Goal: Book appointment/travel/reservation

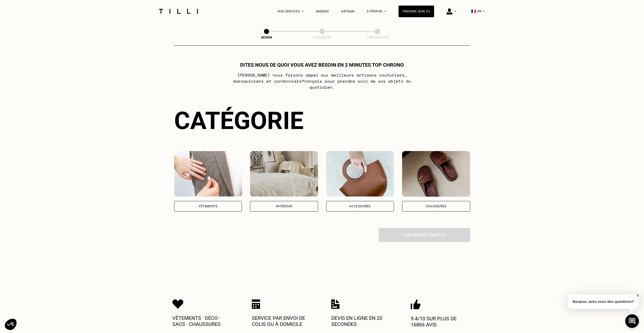
click at [223, 201] on div "Vêtements" at bounding box center [208, 206] width 68 height 11
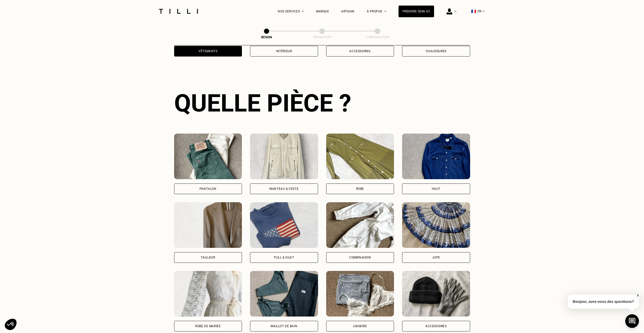
scroll to position [166, 0]
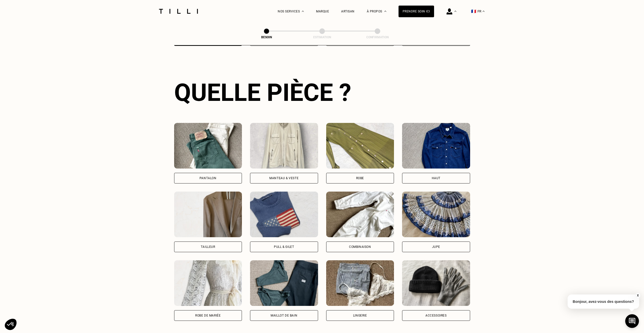
click at [210, 177] on div "Pantalon" at bounding box center [207, 178] width 17 height 3
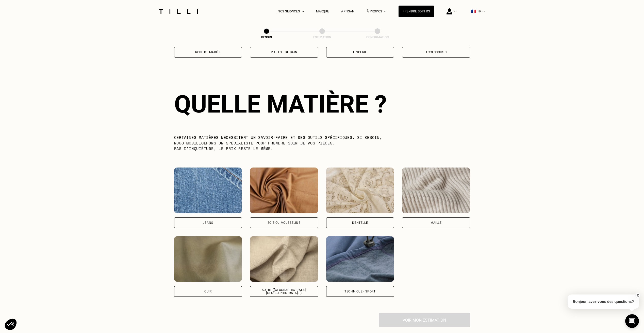
scroll to position [442, 0]
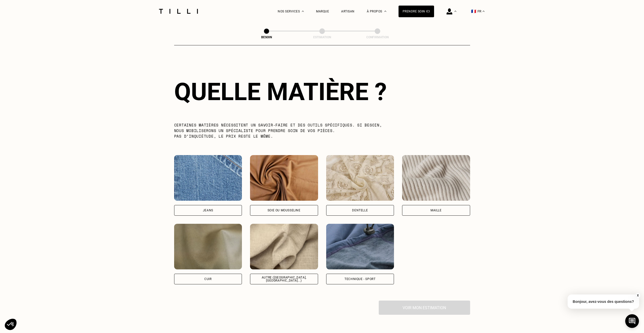
click at [297, 244] on img at bounding box center [284, 247] width 68 height 46
select select "FR"
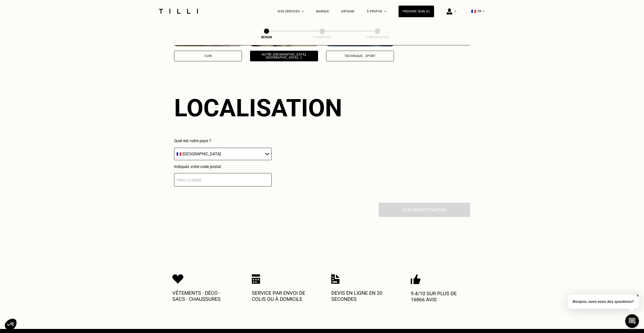
scroll to position [682, 0]
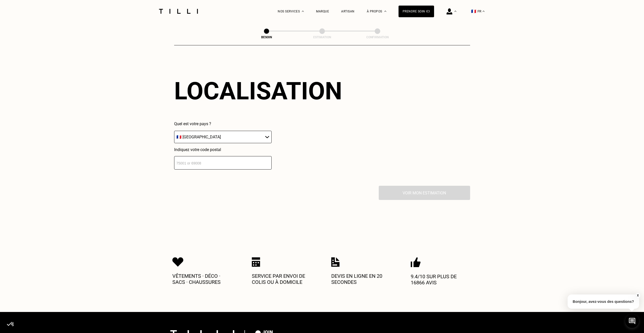
click at [220, 159] on input "number" at bounding box center [222, 162] width 97 height 13
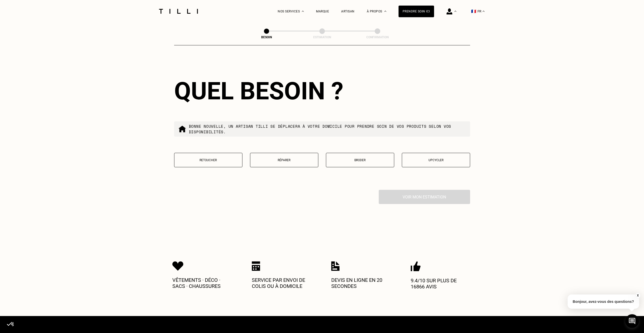
scroll to position [809, 0]
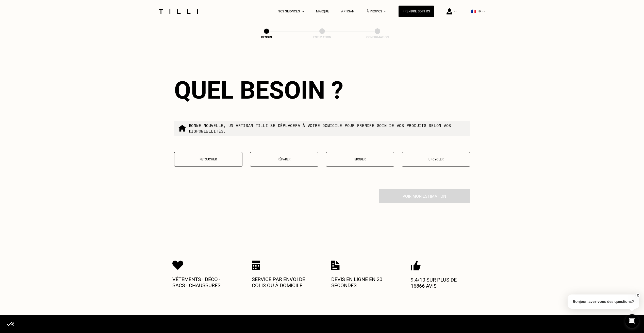
type input "75006"
click at [220, 159] on button "Retoucher" at bounding box center [208, 159] width 68 height 14
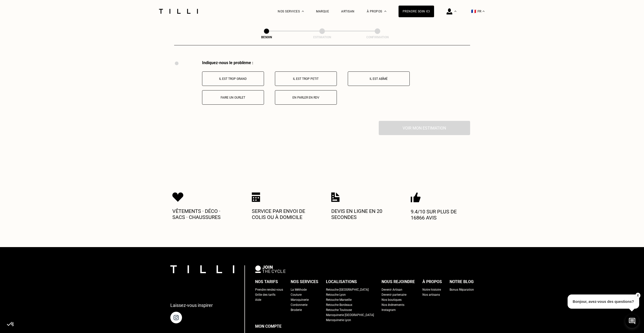
scroll to position [939, 0]
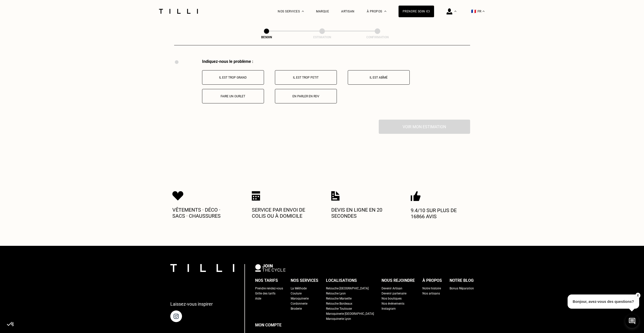
click at [239, 95] on p "Faire un ourlet" at bounding box center [233, 97] width 56 height 4
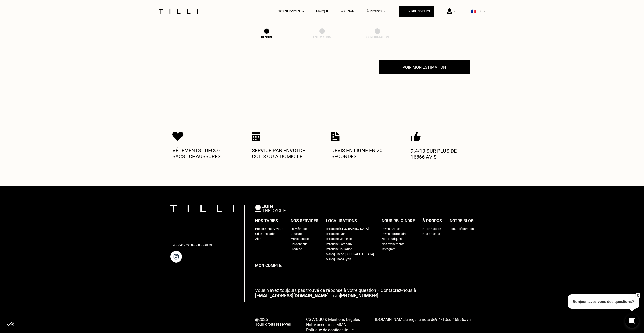
scroll to position [999, 0]
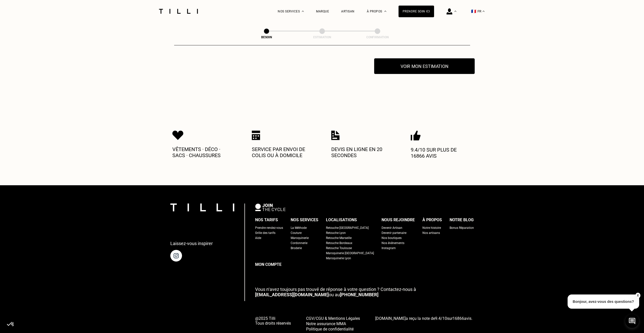
click at [434, 66] on button "Voir mon estimation" at bounding box center [424, 66] width 101 height 16
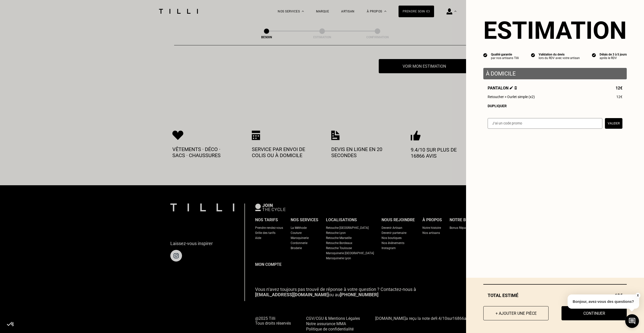
click at [497, 107] on div "Dupliquer" at bounding box center [555, 106] width 135 height 4
click at [494, 136] on div "Dupliquer" at bounding box center [555, 134] width 135 height 4
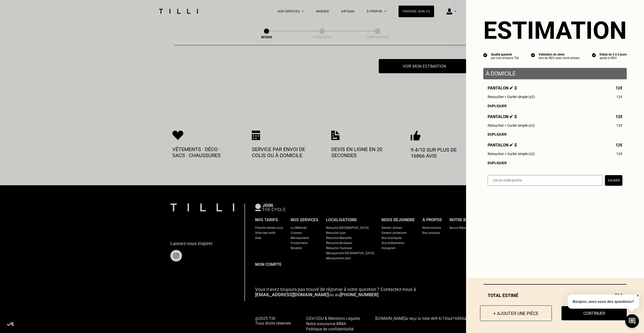
click at [528, 309] on button "+ Ajouter une pièce" at bounding box center [516, 314] width 72 height 16
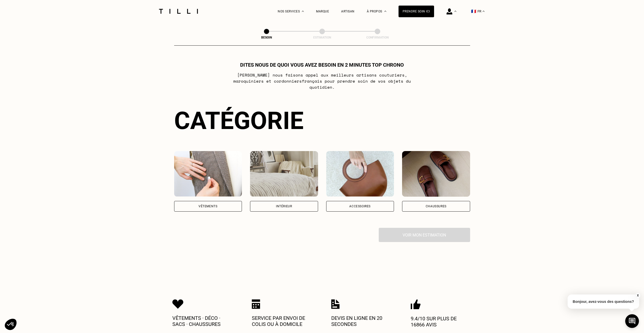
click at [209, 178] on img at bounding box center [208, 174] width 68 height 46
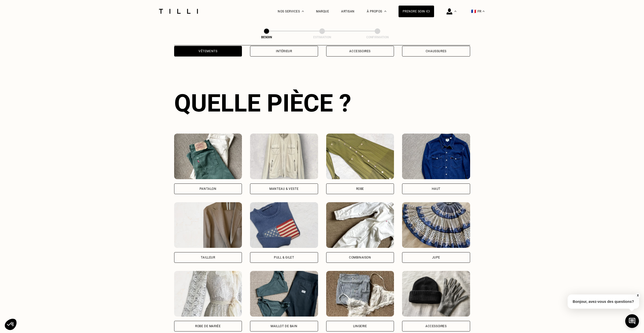
scroll to position [166, 0]
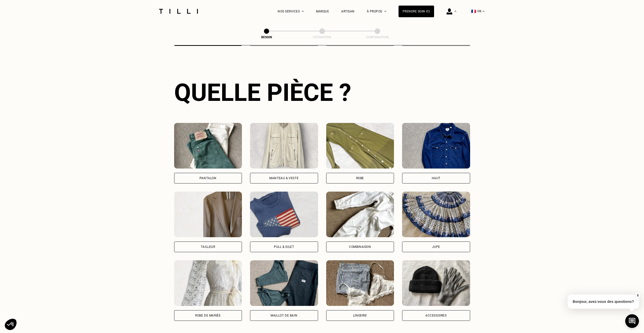
click at [278, 154] on img at bounding box center [284, 146] width 68 height 46
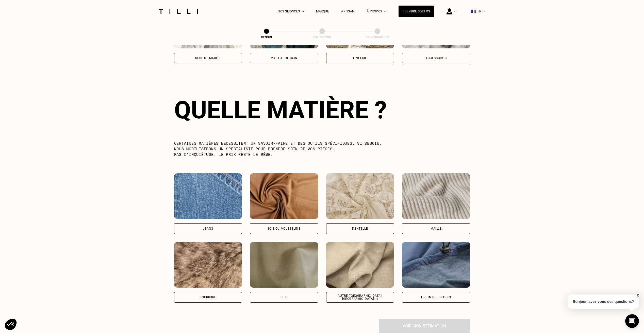
scroll to position [442, 0]
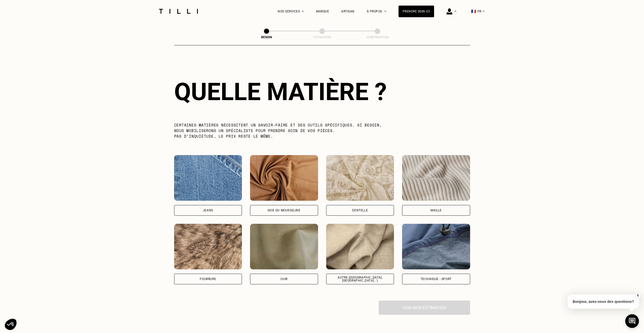
click at [436, 244] on img at bounding box center [436, 247] width 68 height 46
select select "FR"
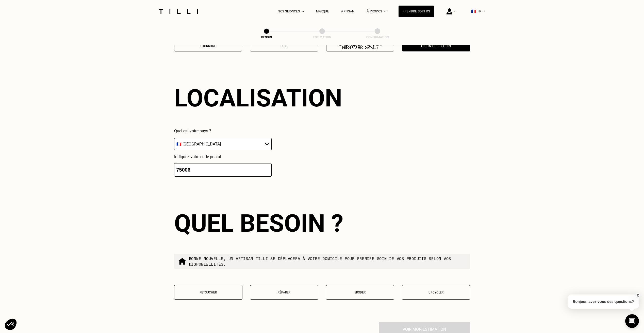
scroll to position [682, 0]
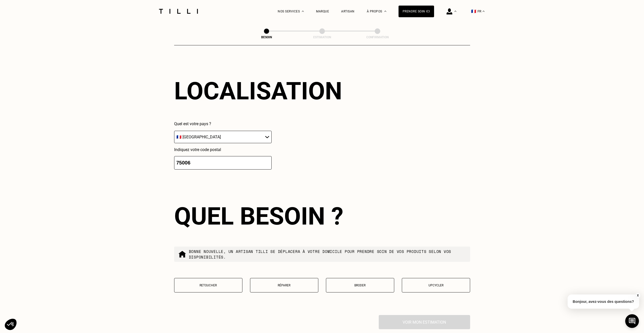
click at [215, 279] on button "Retoucher" at bounding box center [208, 285] width 68 height 14
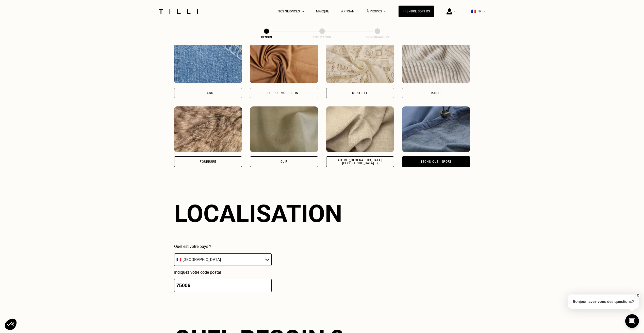
scroll to position [558, 0]
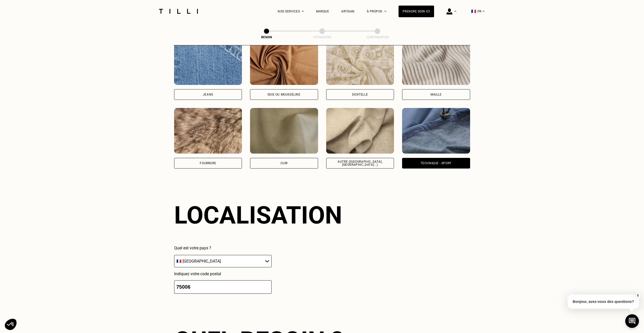
click at [361, 130] on img at bounding box center [360, 131] width 68 height 46
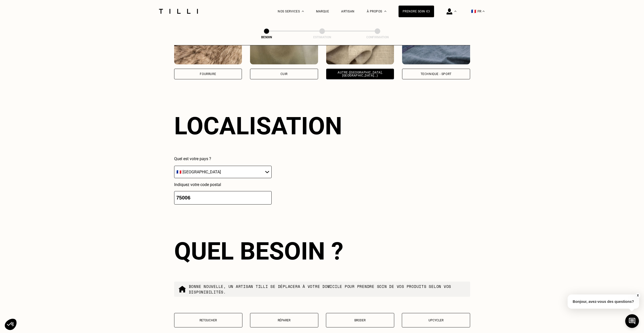
scroll to position [682, 0]
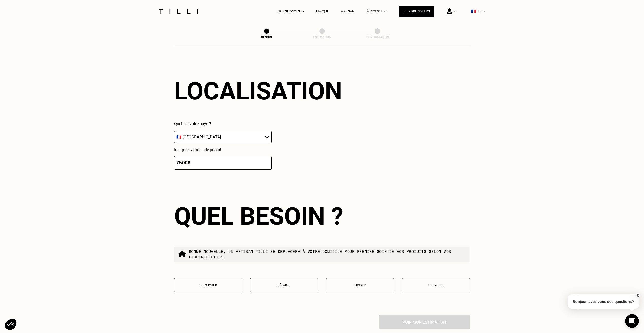
click at [206, 284] on p "Retoucher" at bounding box center [208, 286] width 63 height 4
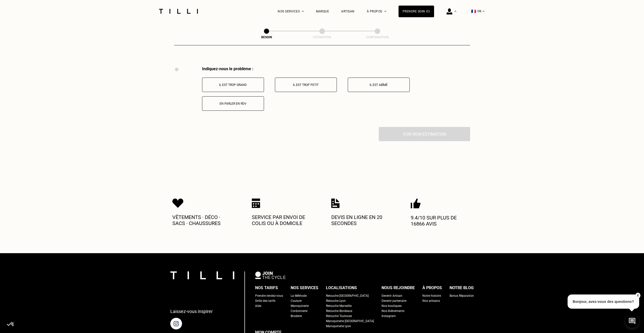
scroll to position [939, 0]
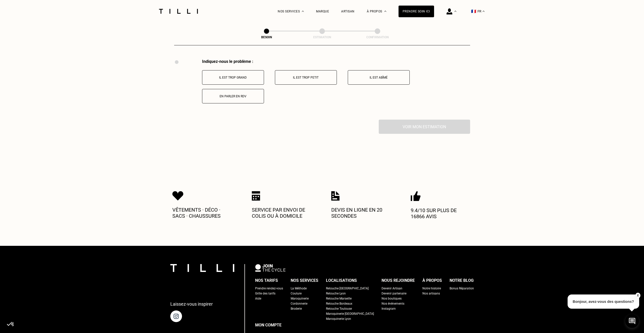
click at [242, 76] on p "Il est trop grand" at bounding box center [233, 78] width 56 height 4
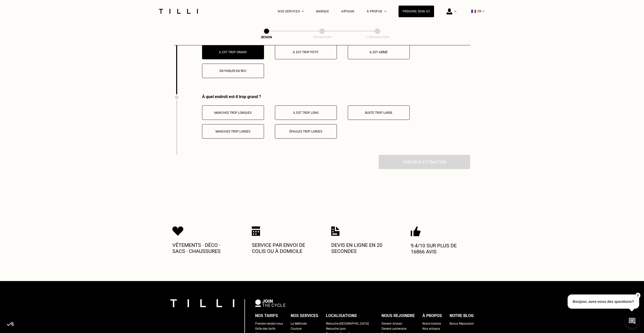
scroll to position [999, 0]
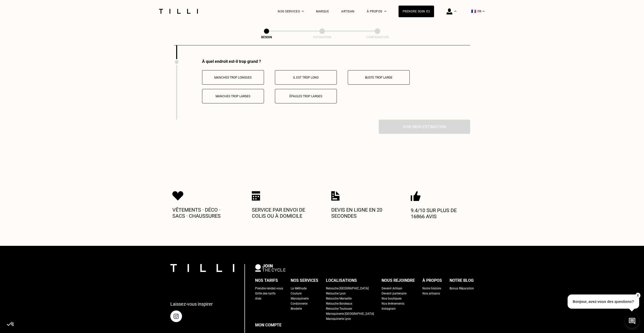
click at [242, 76] on p "Manches trop longues" at bounding box center [233, 78] width 56 height 4
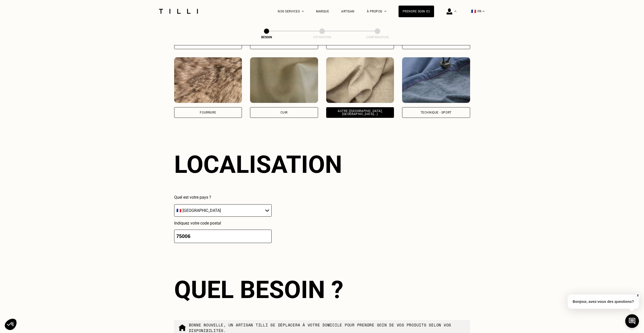
scroll to position [517, 0]
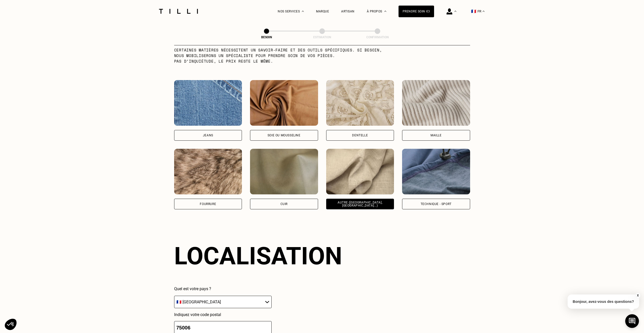
click at [425, 168] on img at bounding box center [436, 172] width 68 height 46
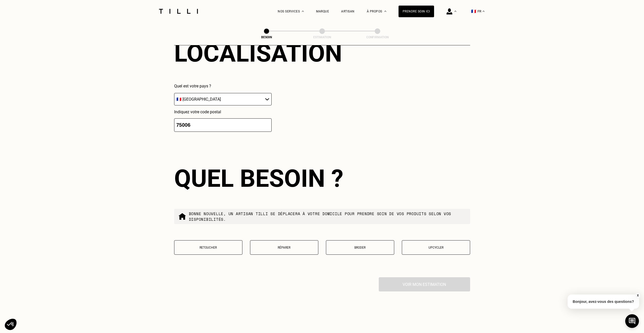
scroll to position [784, 0]
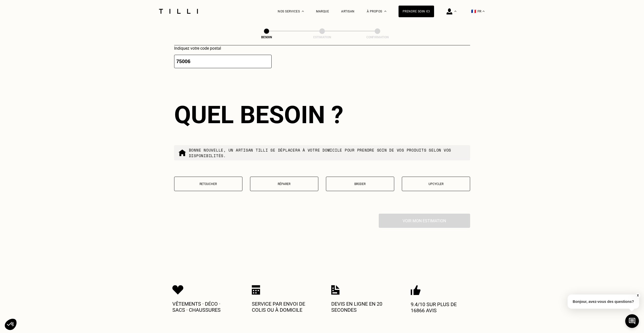
click at [217, 180] on button "Retoucher" at bounding box center [208, 184] width 68 height 14
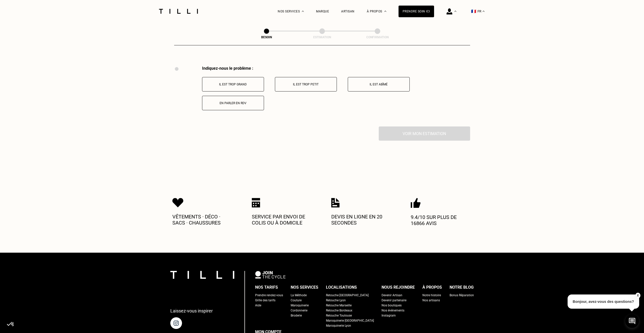
scroll to position [939, 0]
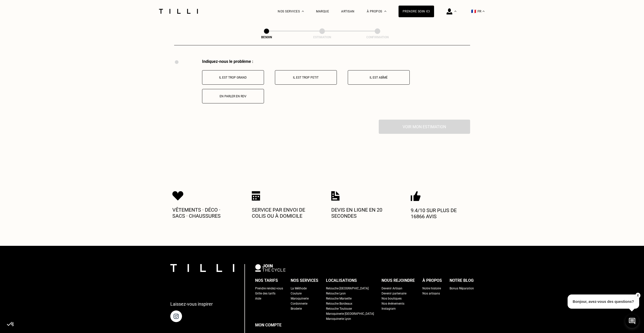
click at [236, 76] on p "Il est trop grand" at bounding box center [233, 78] width 56 height 4
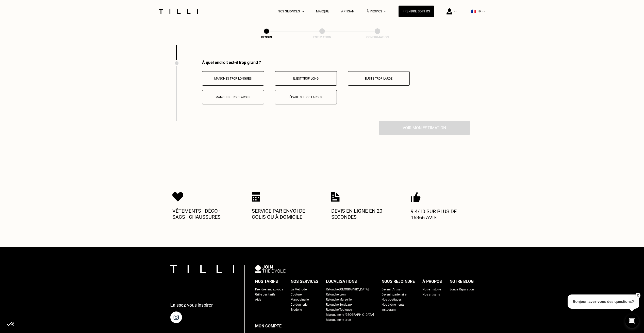
scroll to position [999, 0]
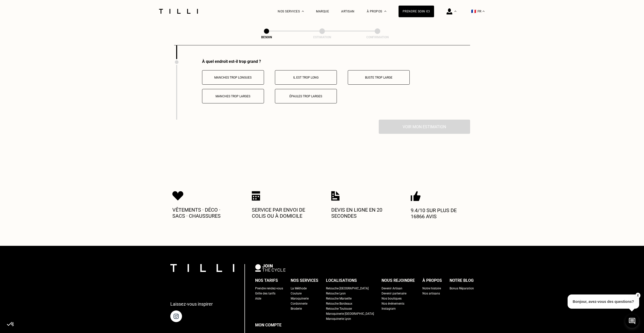
click at [238, 73] on button "Manches trop longues" at bounding box center [233, 77] width 62 height 14
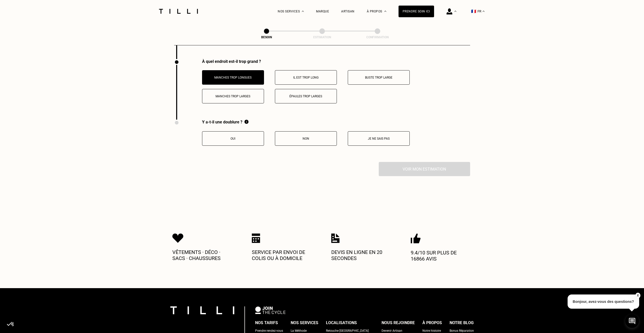
click at [237, 139] on button "Oui" at bounding box center [233, 138] width 62 height 14
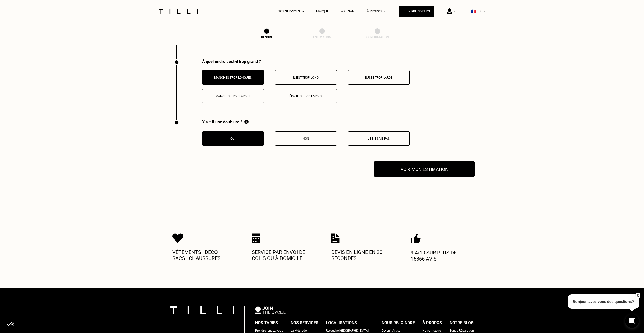
click at [423, 171] on button "Voir mon estimation" at bounding box center [424, 169] width 101 height 16
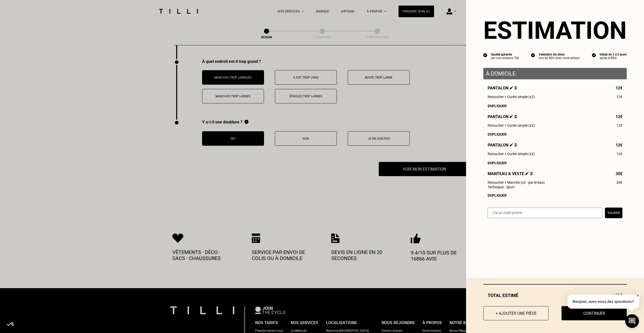
click at [530, 175] on img at bounding box center [531, 173] width 3 height 3
click at [517, 314] on button "+ Ajouter une pièce" at bounding box center [516, 314] width 72 height 16
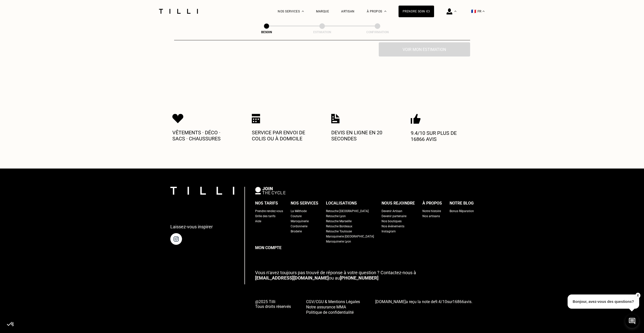
scroll to position [0, 0]
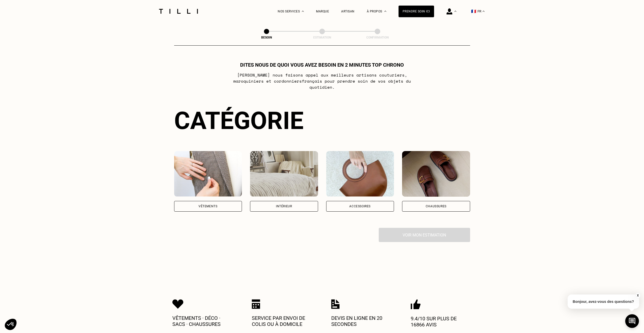
click at [227, 174] on img at bounding box center [208, 174] width 68 height 46
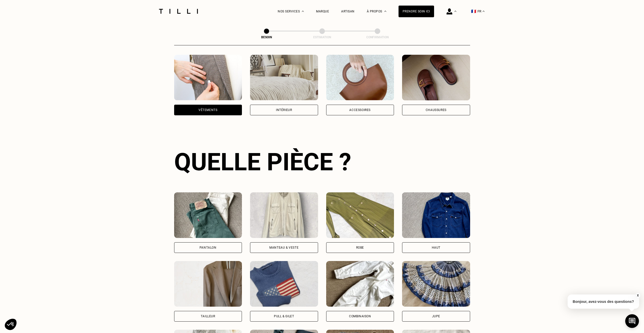
scroll to position [166, 0]
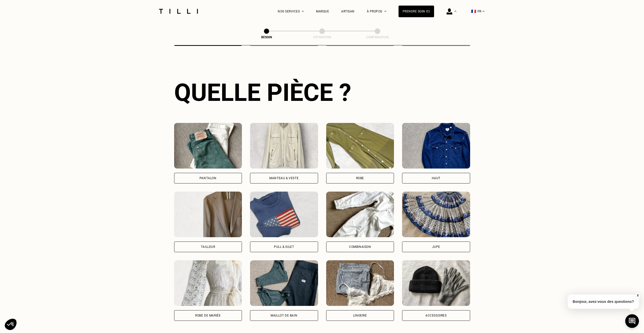
click at [299, 144] on img at bounding box center [284, 146] width 68 height 46
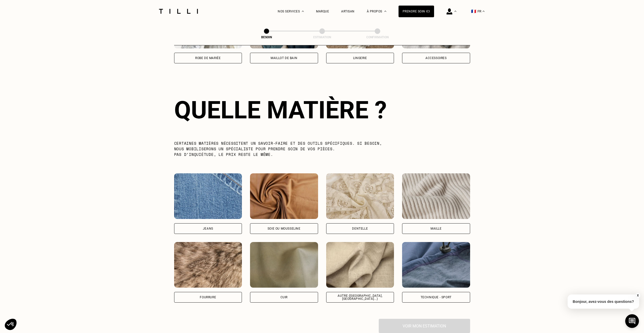
scroll to position [442, 0]
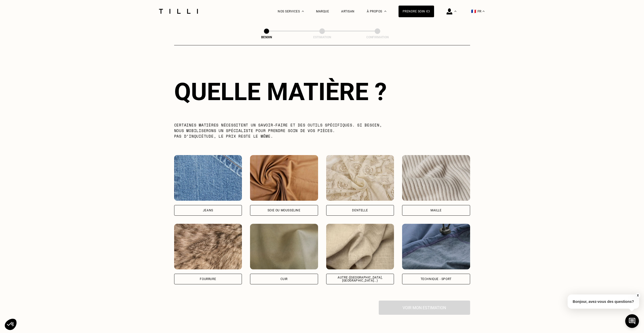
click at [444, 238] on img at bounding box center [436, 247] width 68 height 46
select select "FR"
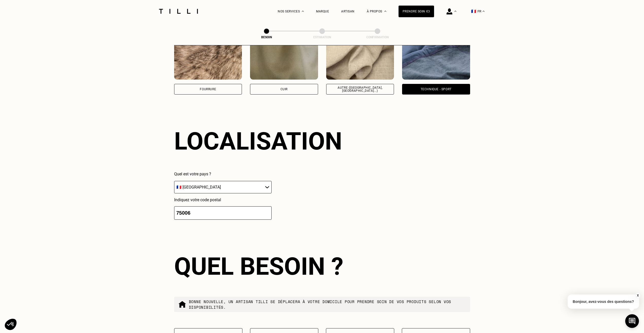
scroll to position [682, 0]
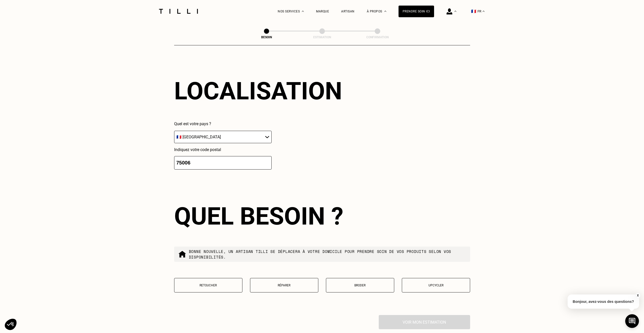
click at [215, 284] on p "Retoucher" at bounding box center [208, 286] width 63 height 4
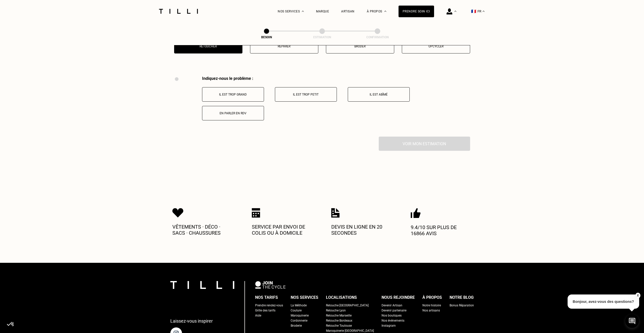
scroll to position [939, 0]
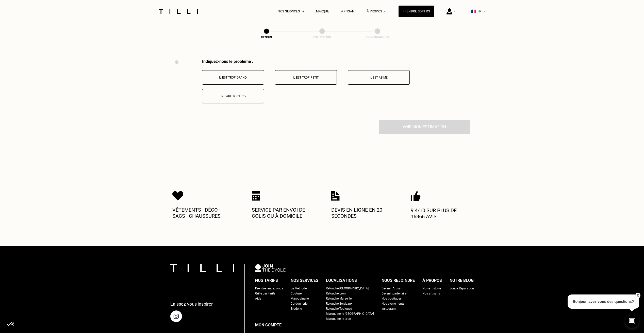
click at [243, 71] on button "Il est trop grand" at bounding box center [233, 77] width 62 height 14
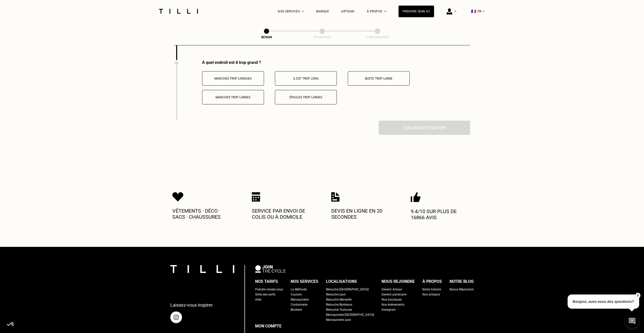
scroll to position [999, 0]
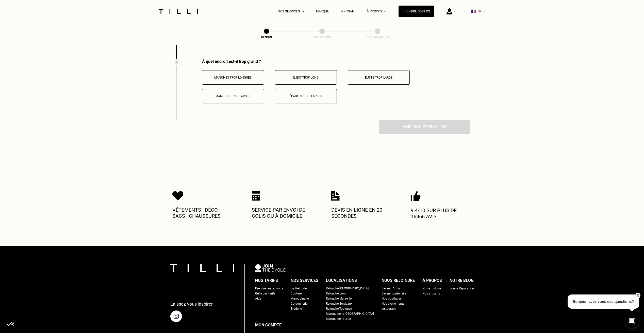
click at [244, 76] on p "Manches trop longues" at bounding box center [233, 78] width 56 height 4
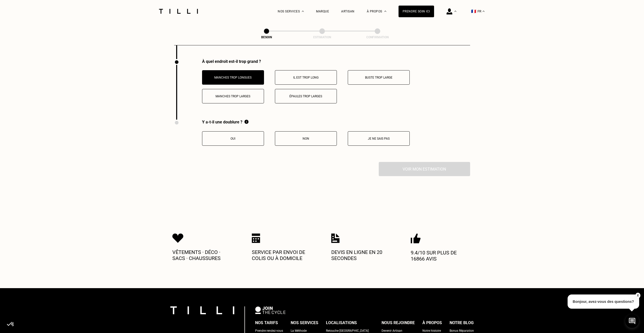
click at [389, 134] on button "Je ne sais pas" at bounding box center [379, 138] width 62 height 14
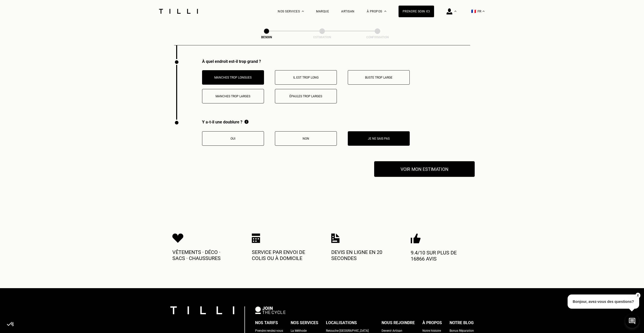
click at [444, 173] on button "Voir mon estimation" at bounding box center [424, 169] width 101 height 16
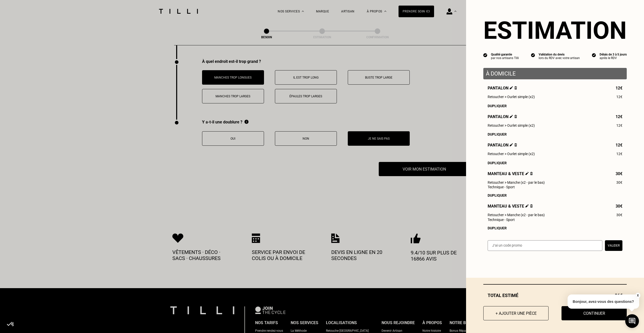
click at [530, 175] on img at bounding box center [531, 173] width 3 height 3
click at [516, 311] on button "+ Ajouter une pièce" at bounding box center [516, 314] width 72 height 16
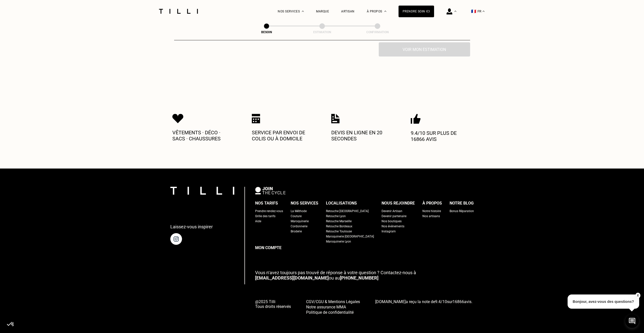
scroll to position [0, 0]
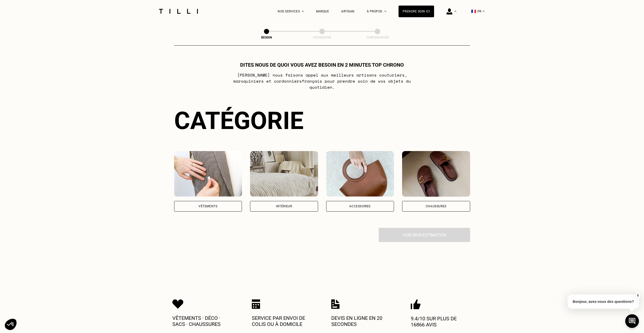
click at [211, 173] on img at bounding box center [208, 174] width 68 height 46
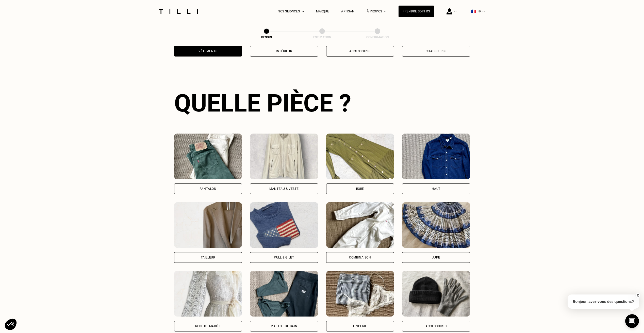
scroll to position [166, 0]
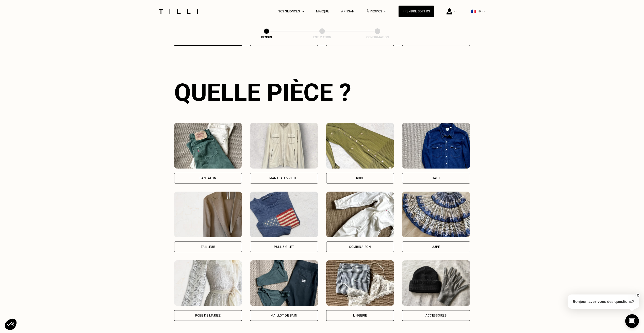
click at [412, 205] on img at bounding box center [436, 215] width 68 height 46
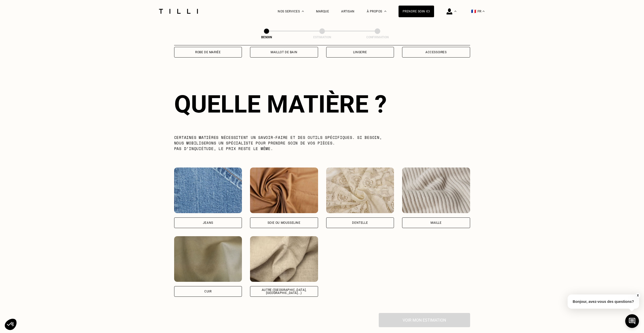
scroll to position [442, 0]
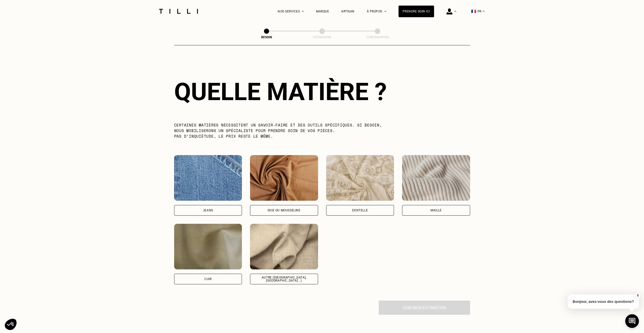
click at [304, 247] on img at bounding box center [284, 247] width 68 height 46
select select "FR"
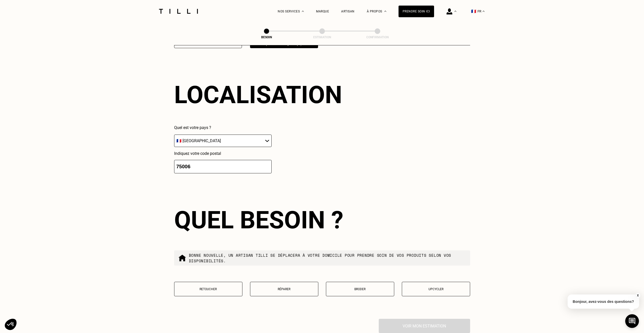
scroll to position [682, 0]
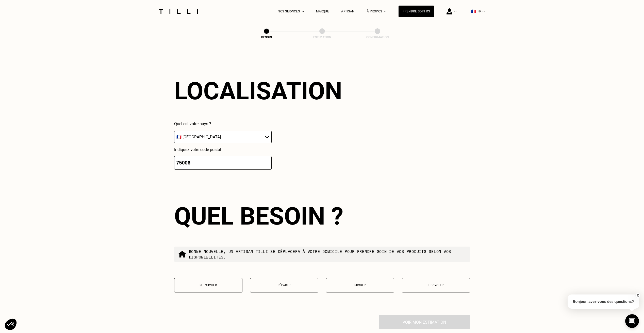
click at [227, 278] on button "Retoucher" at bounding box center [208, 285] width 68 height 14
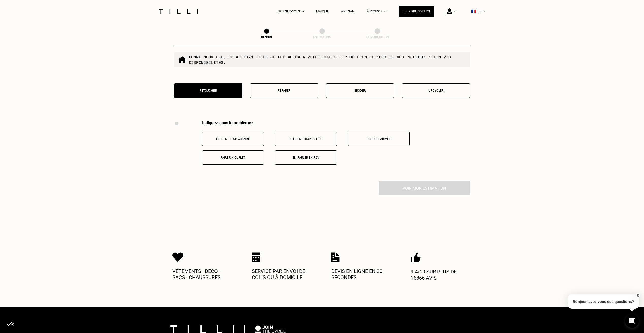
scroll to position [939, 0]
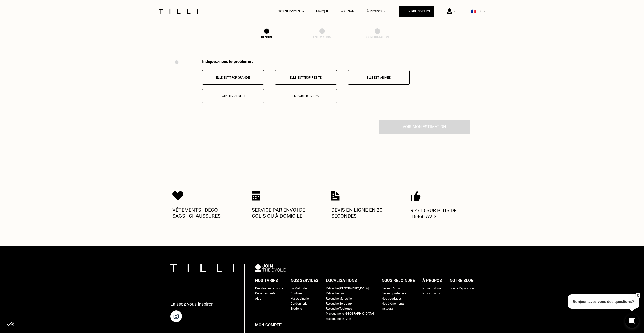
click at [240, 91] on button "Faire un ourlet" at bounding box center [233, 96] width 62 height 14
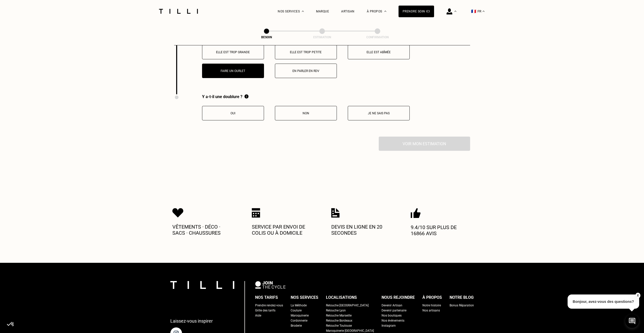
scroll to position [999, 0]
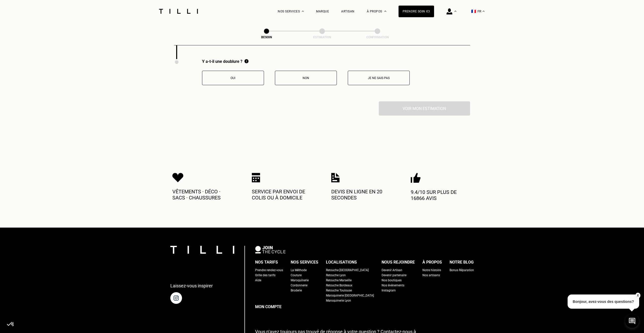
click at [298, 78] on button "Non" at bounding box center [306, 78] width 62 height 14
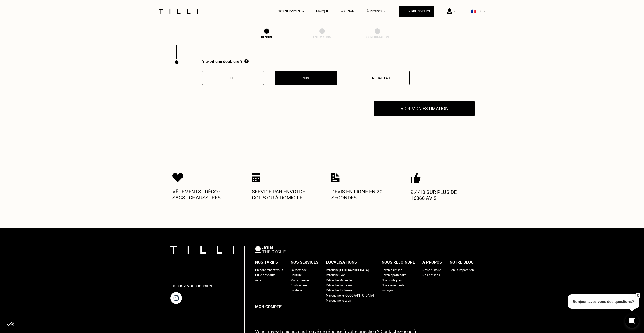
click at [418, 106] on button "Voir mon estimation" at bounding box center [424, 109] width 101 height 16
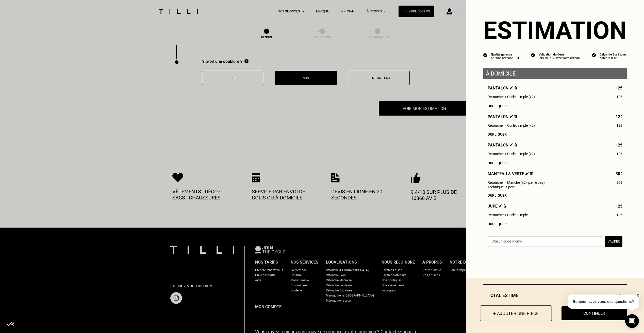
click at [491, 315] on button "+ Ajouter une pièce" at bounding box center [516, 314] width 72 height 16
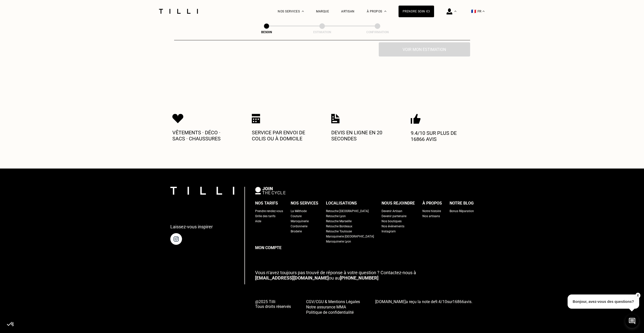
scroll to position [0, 0]
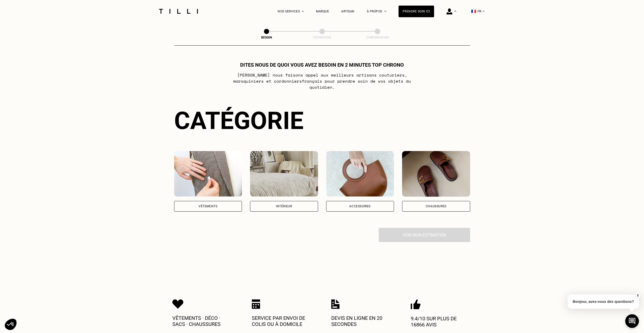
click at [226, 177] on img at bounding box center [208, 174] width 68 height 46
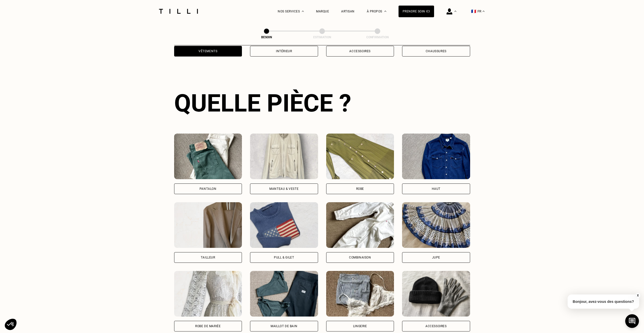
scroll to position [166, 0]
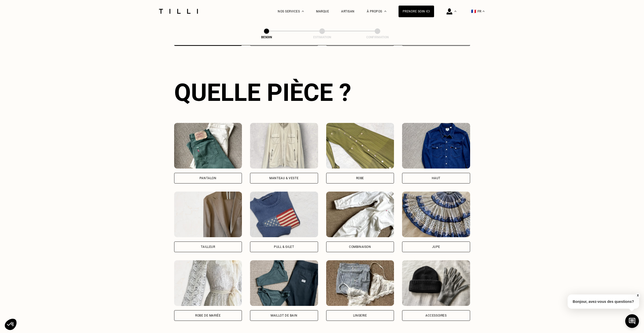
click at [368, 150] on img at bounding box center [360, 146] width 68 height 46
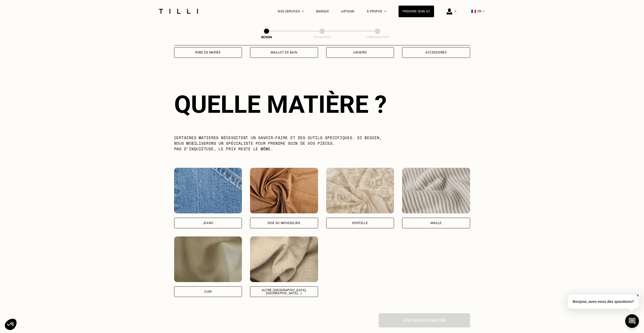
scroll to position [442, 0]
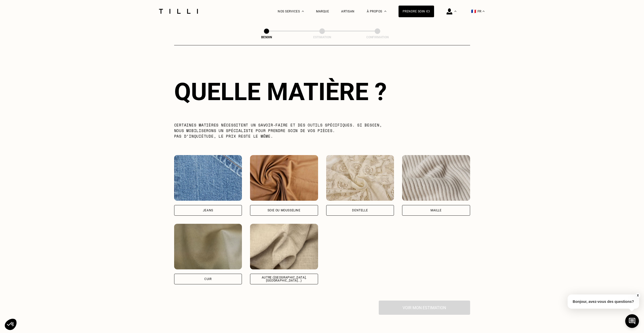
click at [284, 258] on img at bounding box center [284, 247] width 68 height 46
select select "FR"
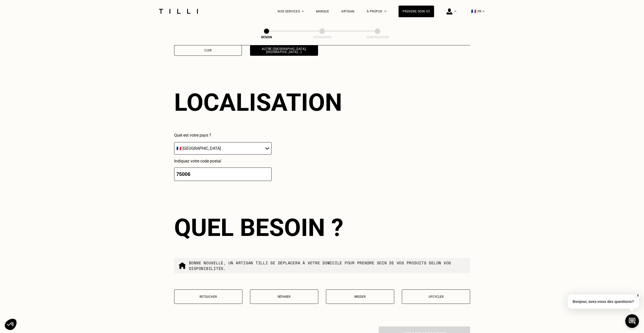
scroll to position [682, 0]
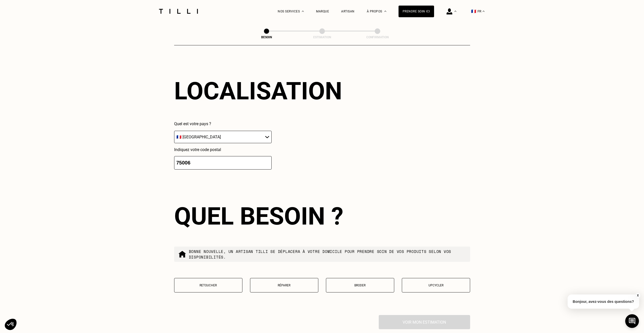
click at [200, 285] on p "Retoucher" at bounding box center [208, 286] width 63 height 4
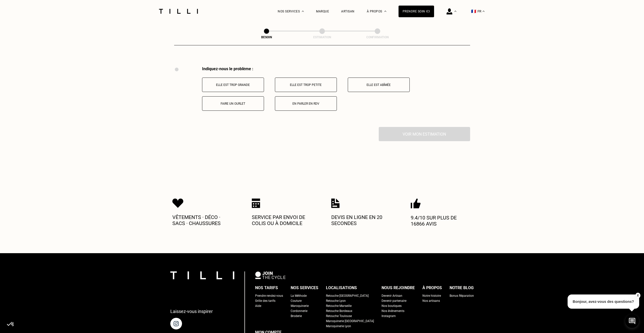
scroll to position [939, 0]
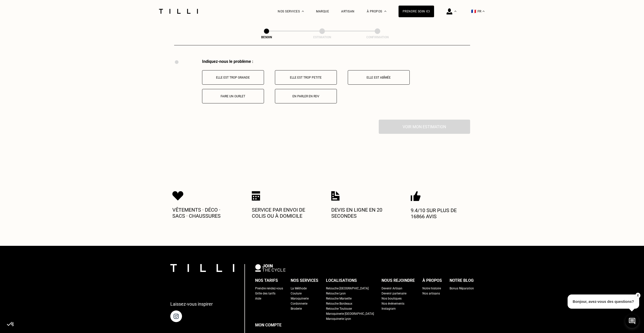
click at [224, 98] on button "Faire un ourlet" at bounding box center [233, 96] width 62 height 14
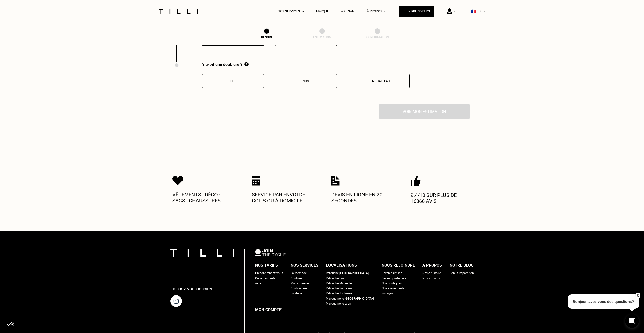
scroll to position [999, 0]
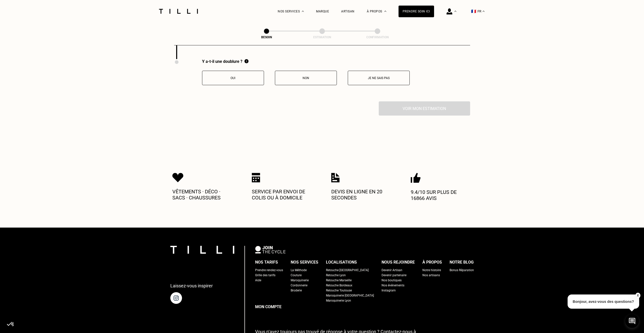
click at [306, 77] on p "Non" at bounding box center [306, 78] width 56 height 4
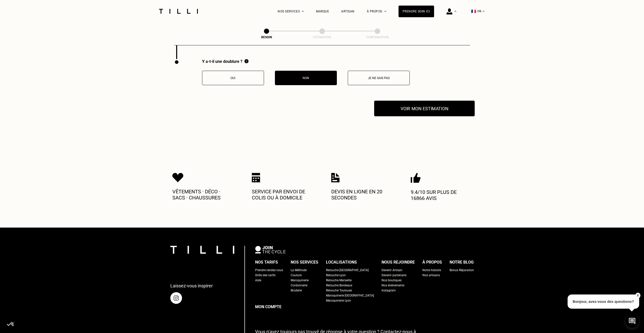
click at [440, 107] on button "Voir mon estimation" at bounding box center [424, 109] width 101 height 16
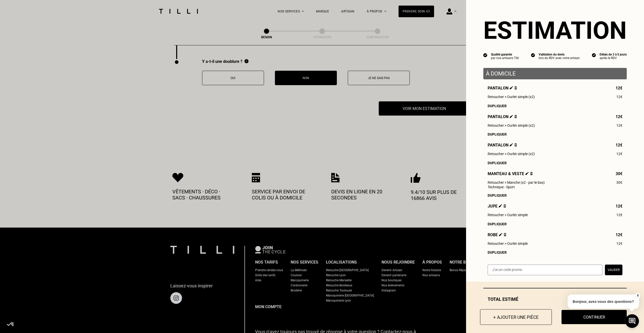
click at [509, 321] on button "+ Ajouter une pièce" at bounding box center [516, 318] width 72 height 16
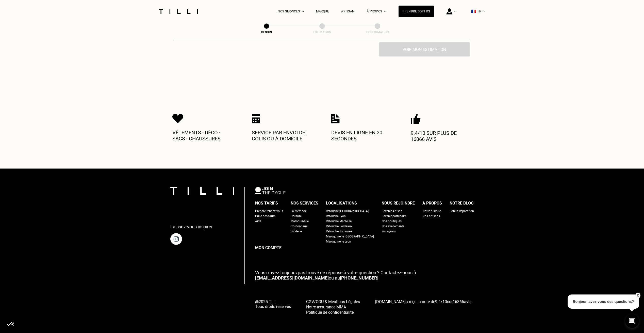
scroll to position [0, 0]
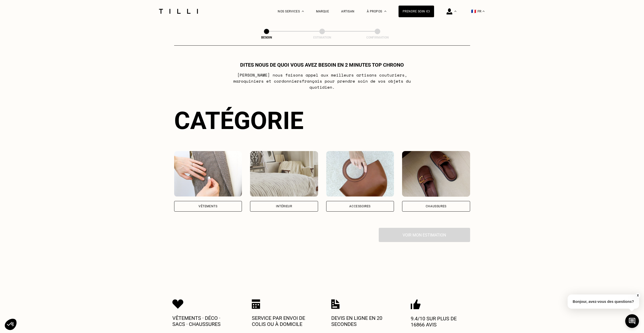
click at [214, 162] on img at bounding box center [208, 174] width 68 height 46
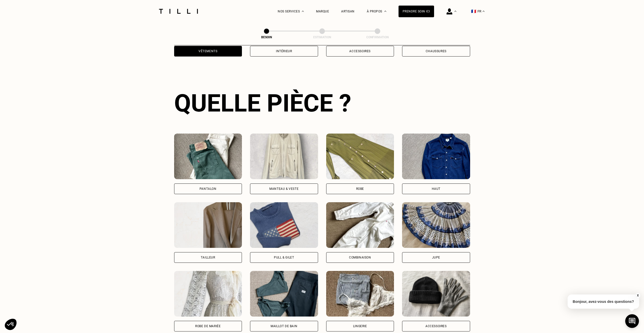
scroll to position [166, 0]
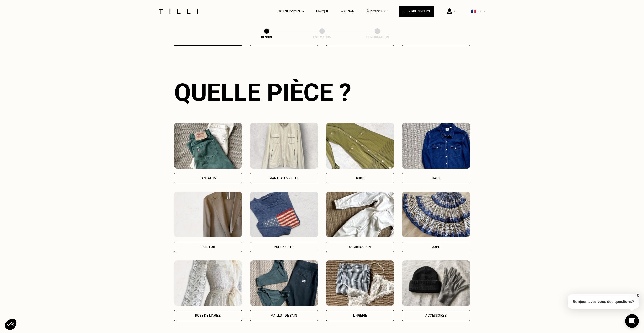
click at [359, 148] on img at bounding box center [360, 146] width 68 height 46
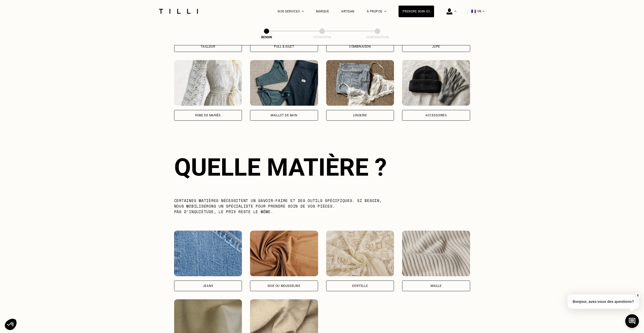
scroll to position [442, 0]
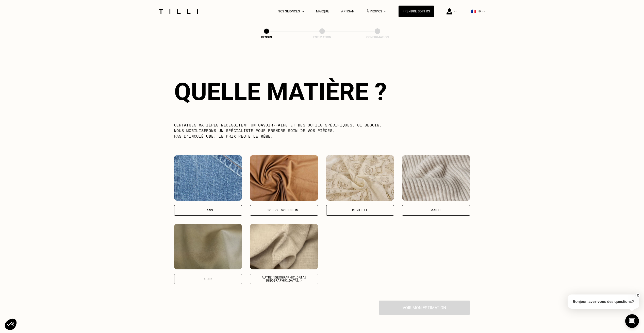
click at [452, 162] on img at bounding box center [436, 178] width 68 height 46
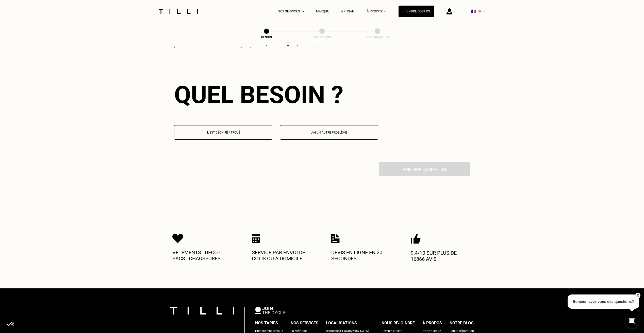
scroll to position [682, 0]
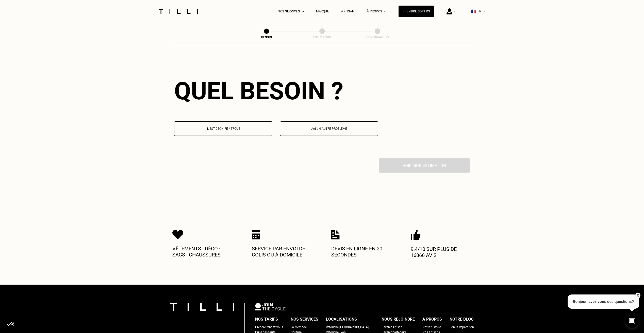
click at [334, 127] on p "J‘ai un autre problème" at bounding box center [329, 129] width 93 height 4
select select "FR"
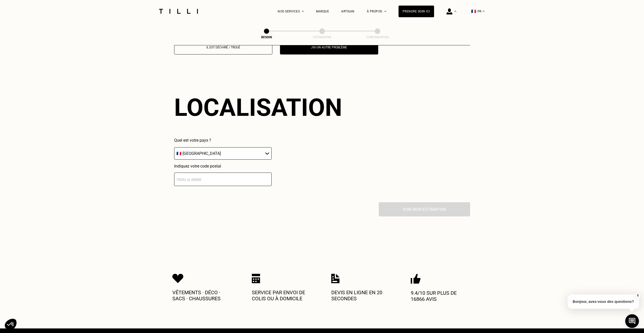
scroll to position [781, 0]
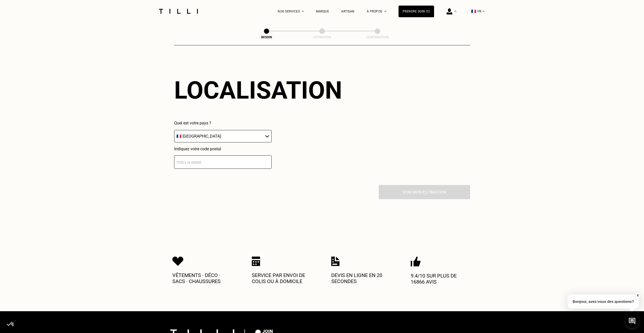
click at [198, 162] on input "number" at bounding box center [222, 162] width 97 height 13
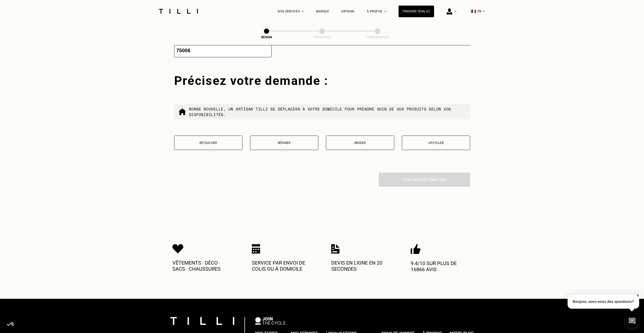
scroll to position [907, 0]
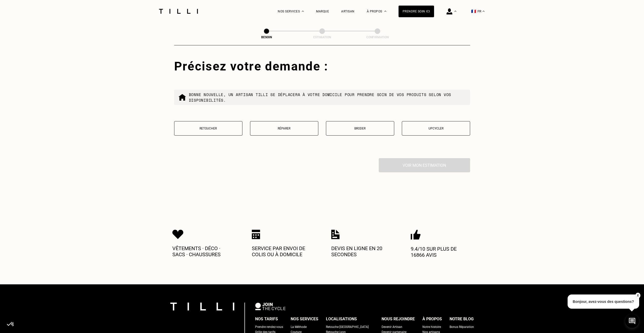
type input "75006"
click at [212, 133] on button "Retoucher" at bounding box center [208, 128] width 68 height 14
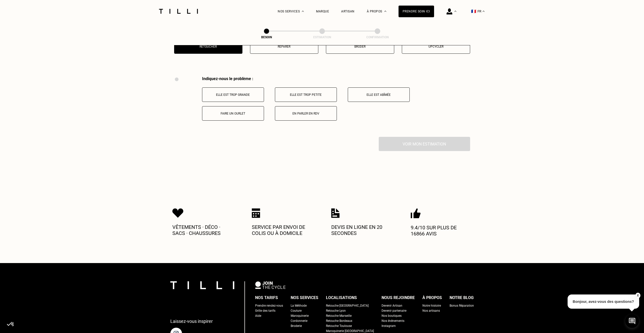
scroll to position [1007, 0]
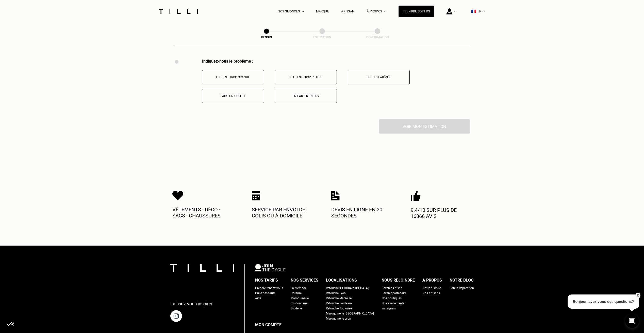
click at [233, 96] on button "Faire un ourlet" at bounding box center [233, 96] width 62 height 14
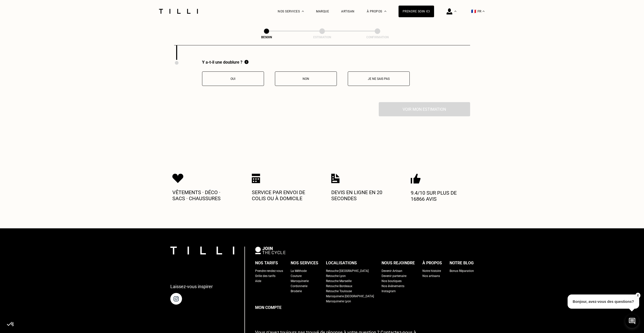
scroll to position [1067, 0]
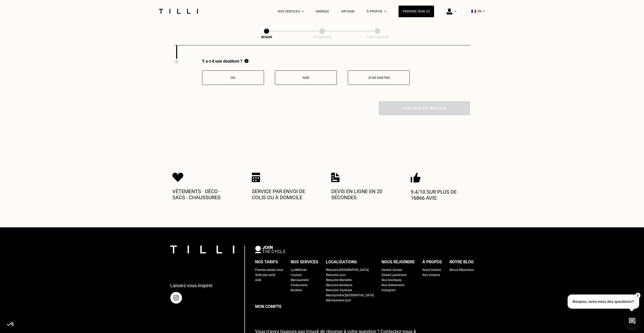
click at [304, 78] on button "Non" at bounding box center [306, 78] width 62 height 14
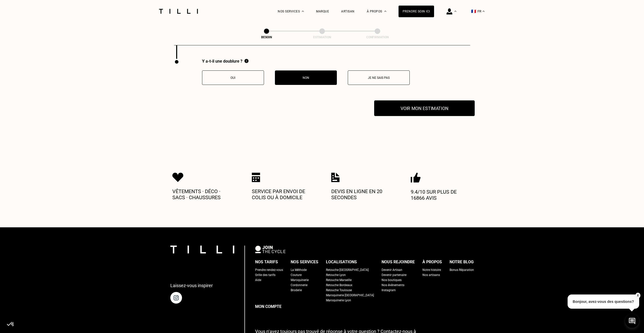
click at [432, 110] on button "Voir mon estimation" at bounding box center [424, 109] width 101 height 16
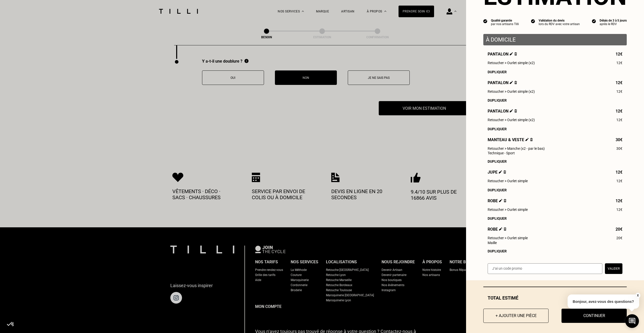
scroll to position [42, 0]
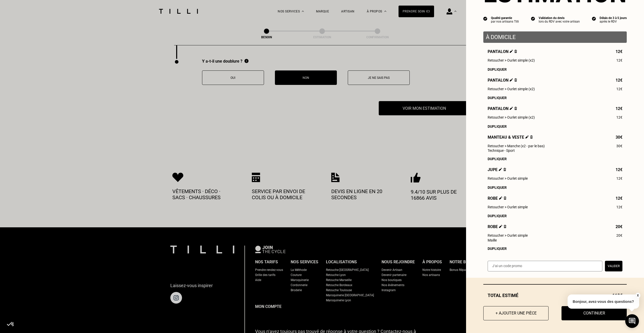
click at [501, 249] on div "Dupliquer" at bounding box center [555, 249] width 135 height 4
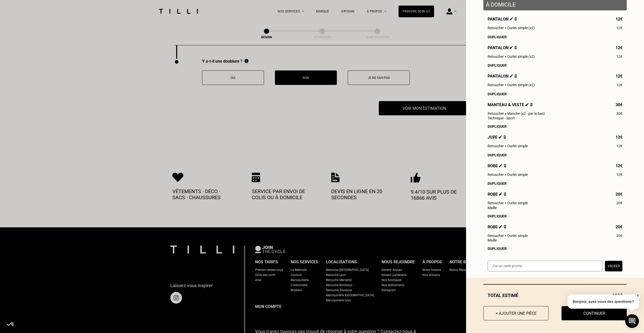
scroll to position [75, 0]
click at [498, 248] on div "Dupliquer" at bounding box center [555, 249] width 135 height 4
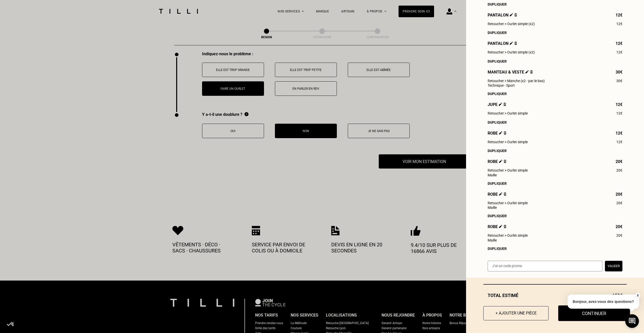
scroll to position [1017, 0]
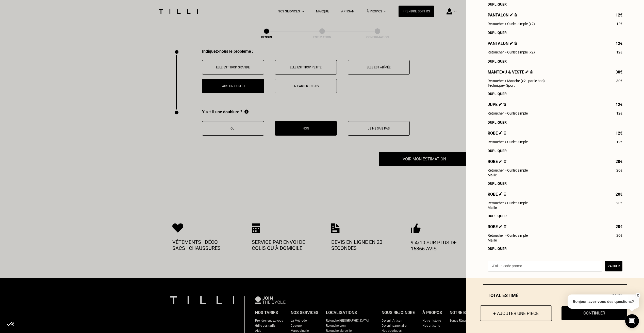
click at [523, 309] on button "+ Ajouter une pièce" at bounding box center [516, 314] width 72 height 16
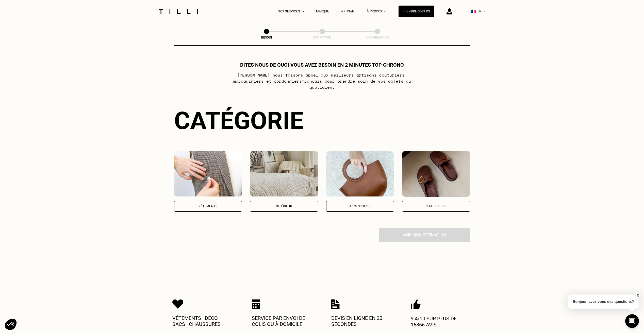
click at [205, 171] on img at bounding box center [208, 174] width 68 height 46
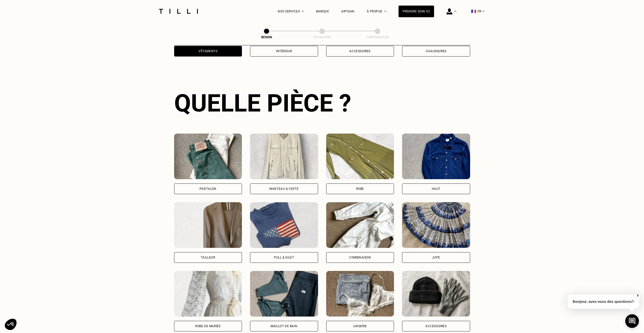
scroll to position [166, 0]
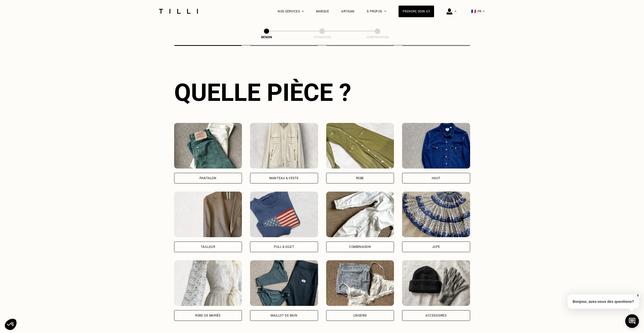
click at [430, 223] on img at bounding box center [436, 215] width 68 height 46
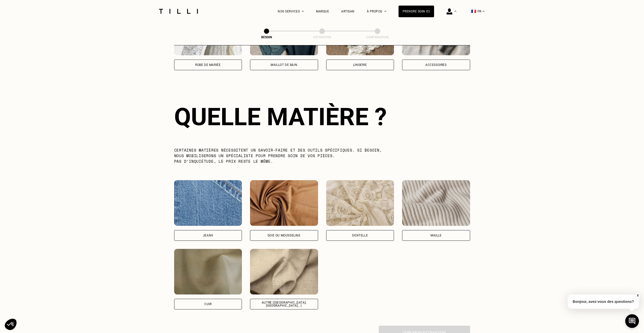
scroll to position [442, 0]
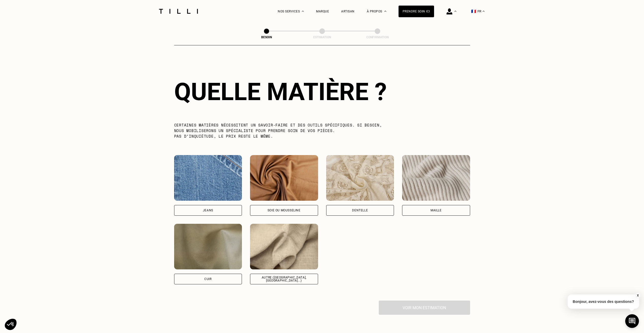
click at [444, 180] on img at bounding box center [436, 178] width 68 height 46
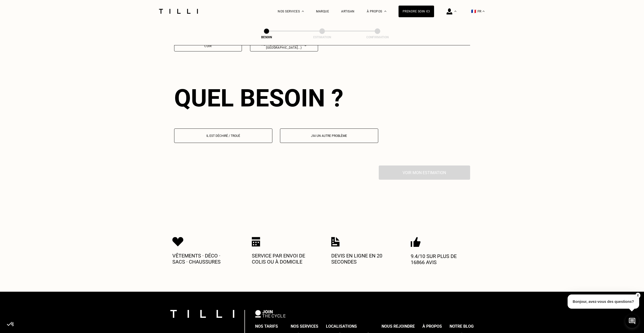
scroll to position [682, 0]
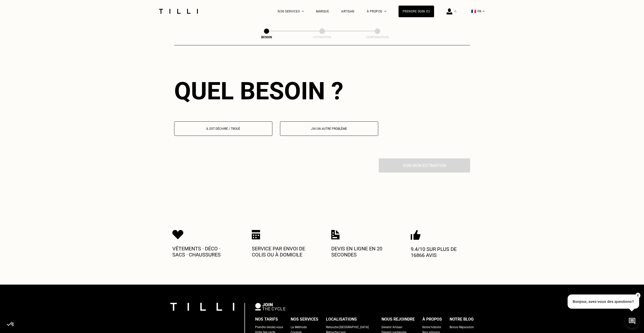
click at [332, 128] on button "J‘ai un autre problème" at bounding box center [329, 129] width 98 height 14
select select "FR"
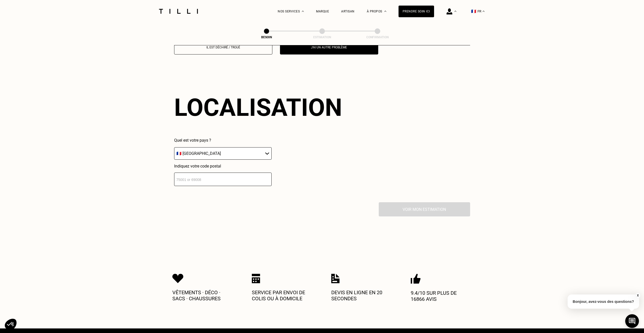
scroll to position [781, 0]
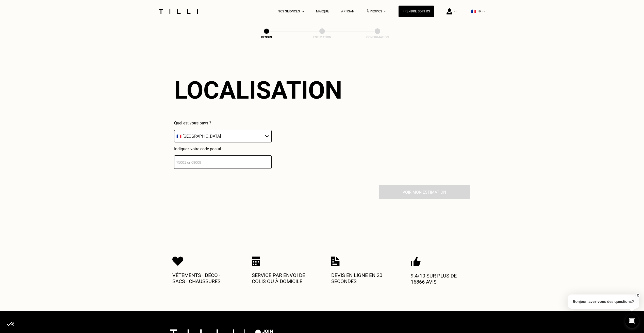
click at [245, 159] on input "number" at bounding box center [222, 162] width 97 height 13
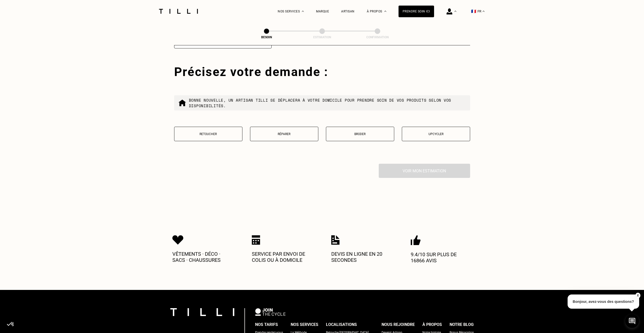
scroll to position [907, 0]
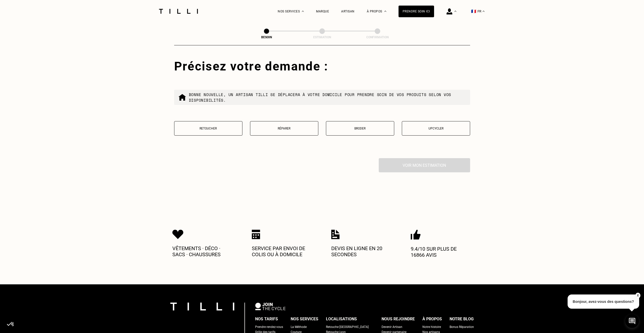
type input "75006"
click at [219, 130] on button "Retoucher" at bounding box center [208, 128] width 68 height 14
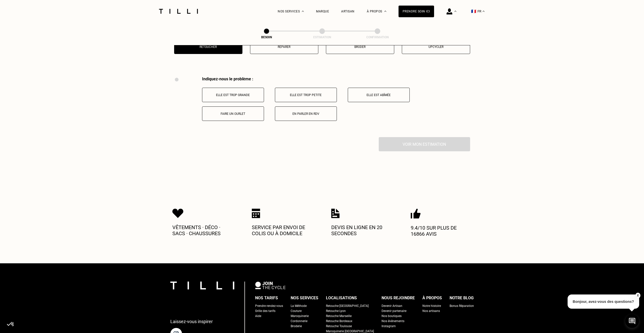
scroll to position [1007, 0]
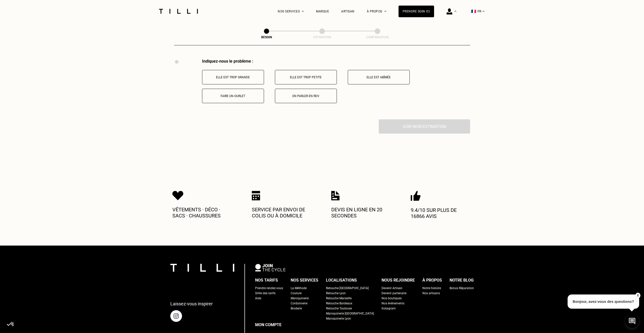
click at [251, 89] on button "Faire un ourlet" at bounding box center [233, 96] width 62 height 14
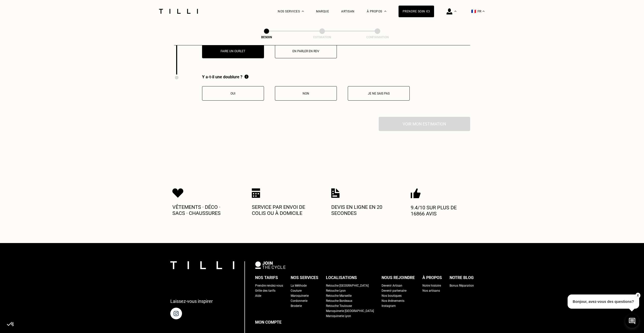
scroll to position [1067, 0]
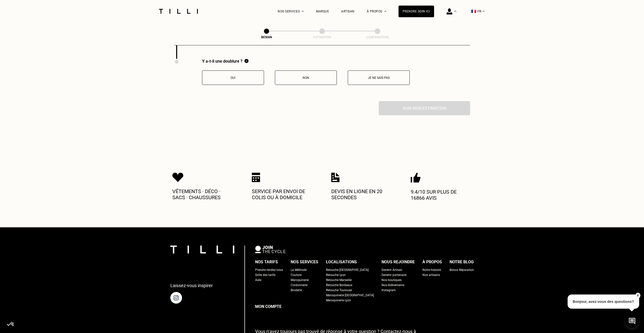
click at [312, 79] on button "Non" at bounding box center [306, 78] width 62 height 14
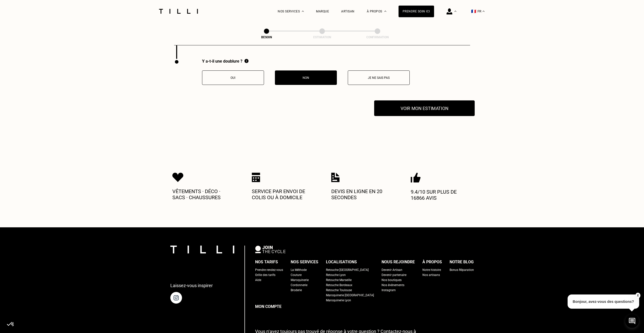
click at [403, 105] on button "Voir mon estimation" at bounding box center [424, 109] width 101 height 16
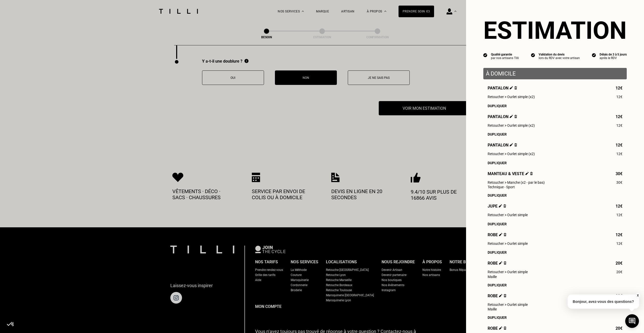
scroll to position [142, 0]
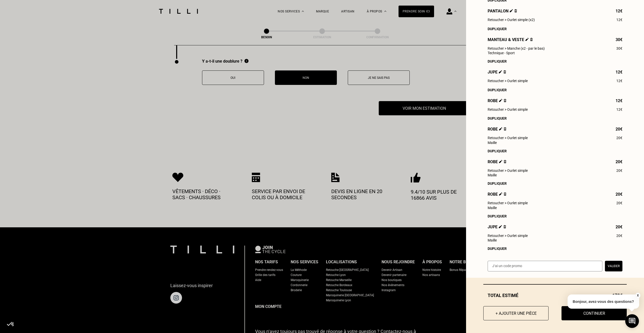
click at [581, 319] on button "Continuer" at bounding box center [593, 314] width 65 height 14
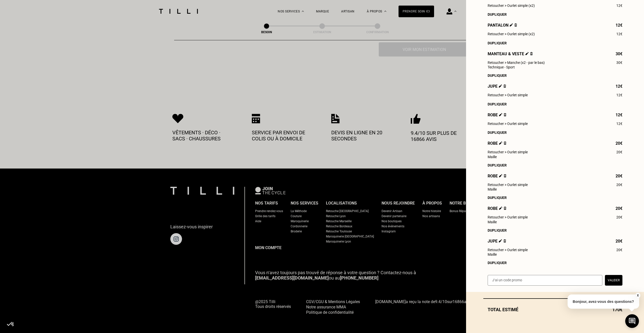
scroll to position [181, 0]
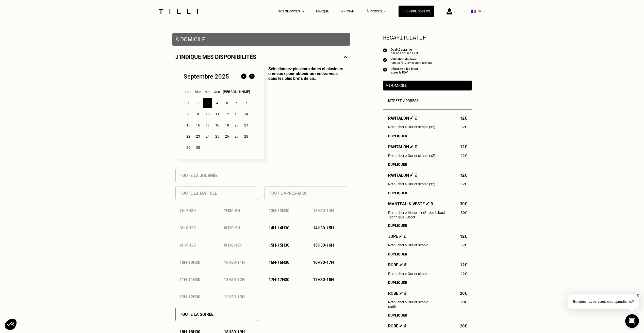
scroll to position [102, 0]
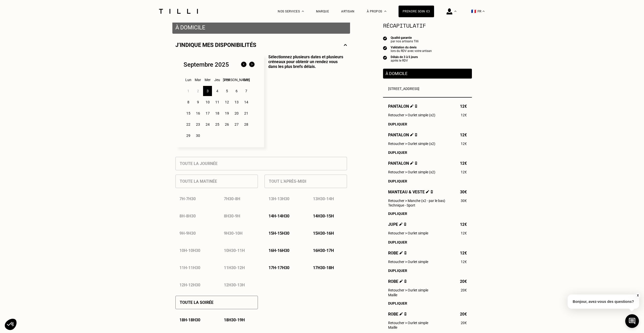
click at [217, 92] on div "4" at bounding box center [217, 91] width 9 height 10
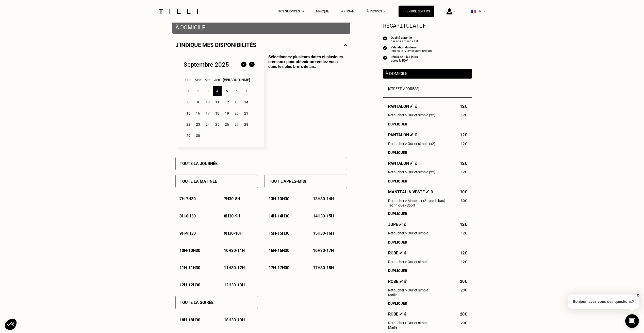
click at [231, 217] on p "8h30 - 9h" at bounding box center [232, 216] width 16 height 5
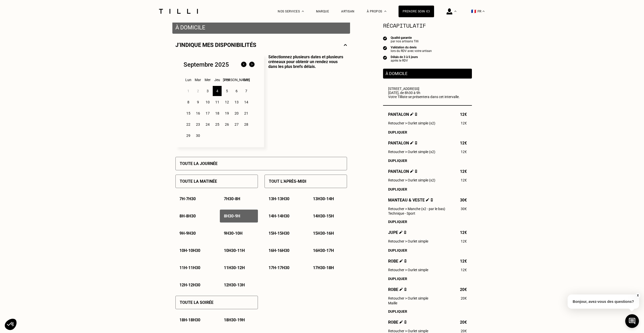
click at [192, 234] on p "9h - 9h30" at bounding box center [187, 233] width 16 height 5
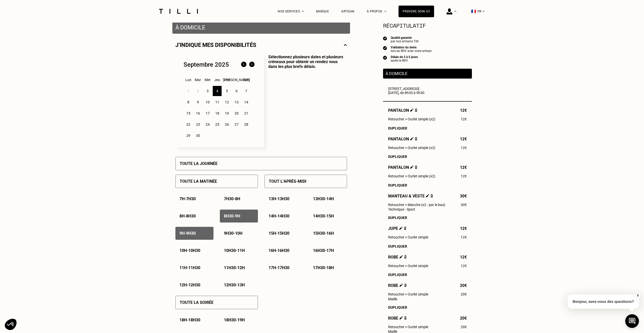
click at [238, 236] on p "9h30 - 10h" at bounding box center [233, 233] width 19 height 5
click at [200, 251] on p "10h - 10h30" at bounding box center [189, 250] width 21 height 5
click at [227, 253] on p "10h30 - 11h" at bounding box center [234, 250] width 21 height 5
drag, startPoint x: 285, startPoint y: 235, endPoint x: 322, endPoint y: 235, distance: 36.5
click at [285, 235] on p "15h - 15h30" at bounding box center [279, 233] width 21 height 5
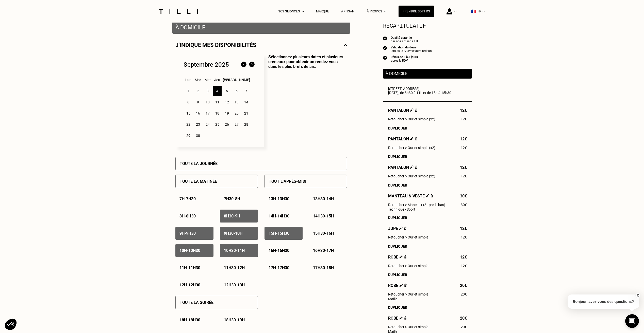
click at [327, 236] on p "15h30 - 16h" at bounding box center [323, 233] width 21 height 5
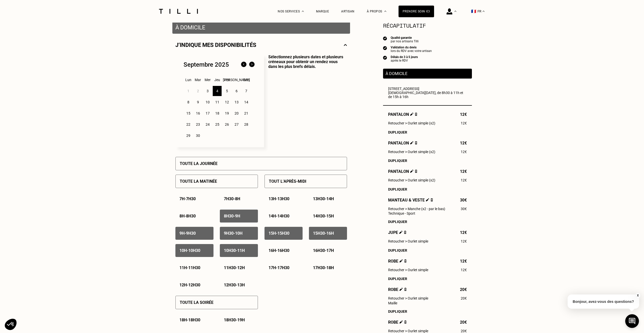
drag, startPoint x: 284, startPoint y: 252, endPoint x: 321, endPoint y: 251, distance: 36.6
click at [284, 252] on p "16h - 16h30" at bounding box center [279, 250] width 21 height 5
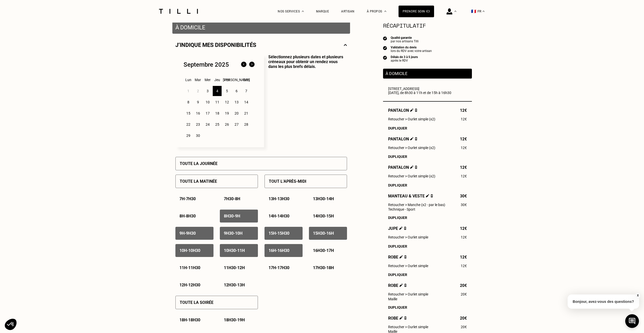
click at [325, 251] on p "16h30 - 17h" at bounding box center [323, 250] width 21 height 5
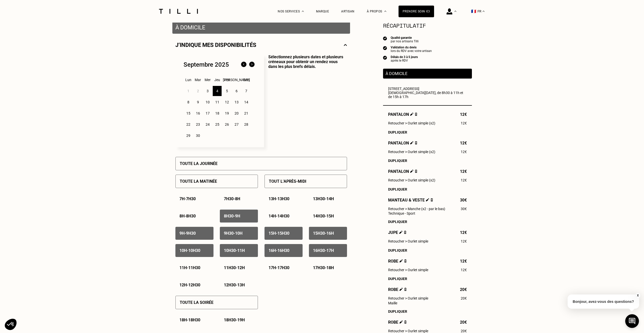
click at [282, 268] on p "17h - 17h30" at bounding box center [279, 268] width 21 height 5
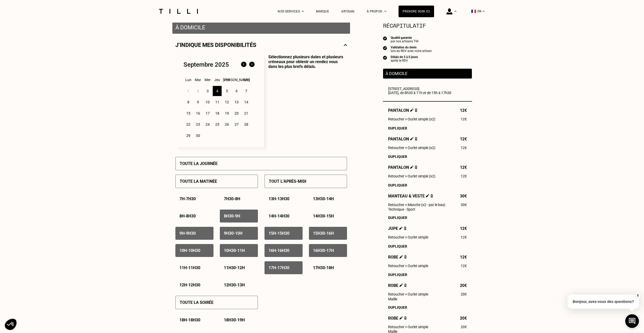
click at [330, 271] on p "17h30 - 18h" at bounding box center [323, 268] width 21 height 5
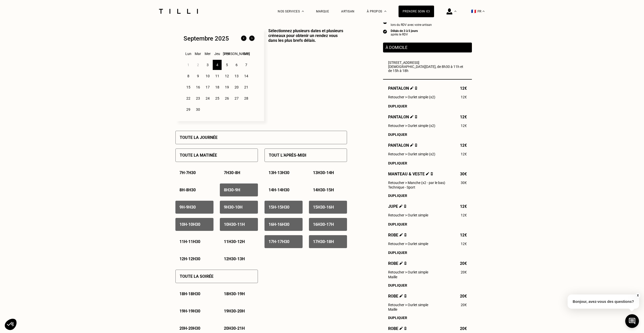
scroll to position [152, 0]
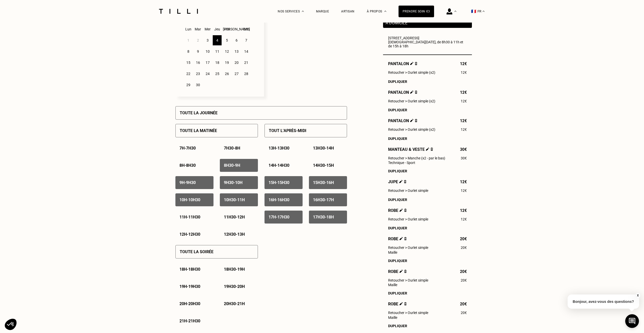
click at [194, 270] on p "18h - 18h30" at bounding box center [189, 269] width 21 height 5
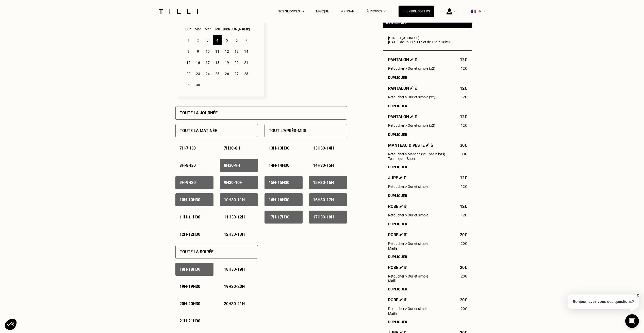
drag, startPoint x: 236, startPoint y: 271, endPoint x: 208, endPoint y: 286, distance: 32.0
click at [236, 271] on p "18h30 - 19h" at bounding box center [234, 269] width 21 height 5
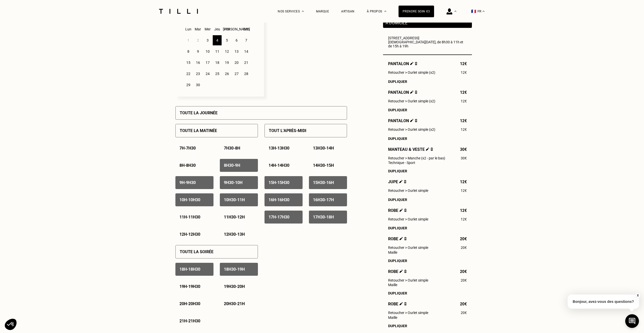
click at [199, 287] on p "19h - 19h30" at bounding box center [189, 287] width 21 height 5
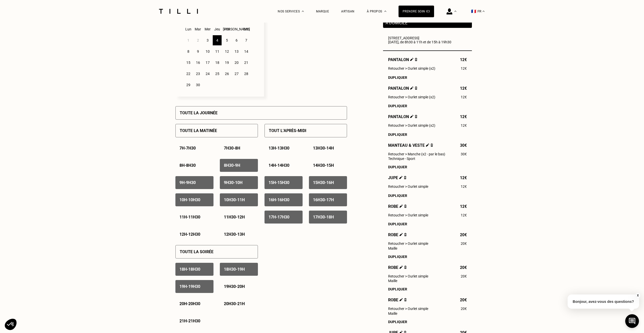
drag, startPoint x: 240, startPoint y: 288, endPoint x: 208, endPoint y: 301, distance: 35.3
click at [240, 288] on p "19h30 - 20h" at bounding box center [234, 287] width 21 height 5
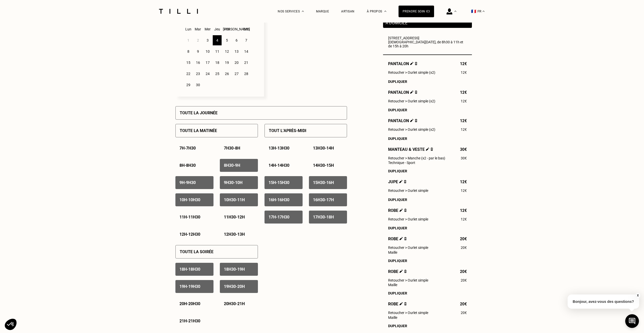
click at [197, 304] on p "20h - 20h30" at bounding box center [189, 304] width 21 height 5
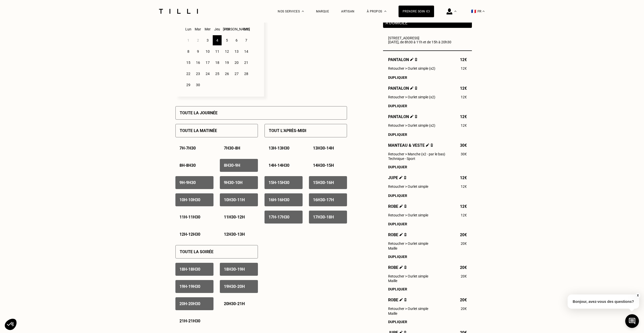
click at [235, 287] on p "19h30 - 20h" at bounding box center [234, 287] width 21 height 5
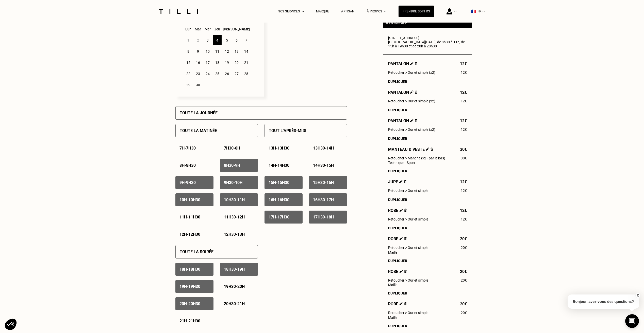
click at [201, 303] on div "20h - 20h30" at bounding box center [194, 304] width 38 height 13
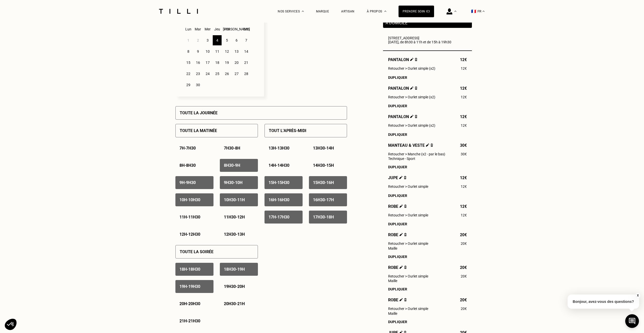
click at [241, 286] on p "19h30 - 20h" at bounding box center [234, 287] width 21 height 5
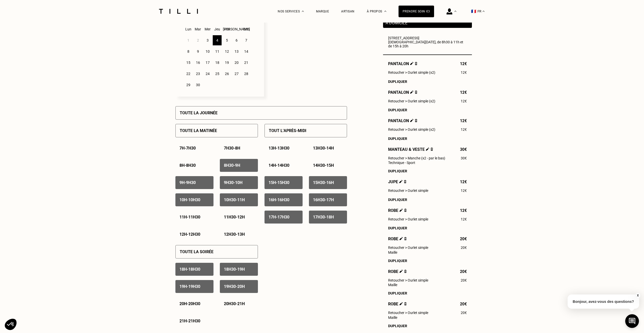
click at [227, 39] on div "5" at bounding box center [226, 40] width 9 height 10
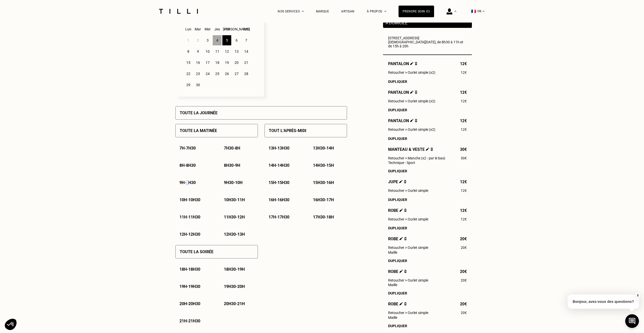
click at [189, 182] on div "9h - 9h30" at bounding box center [194, 182] width 38 height 13
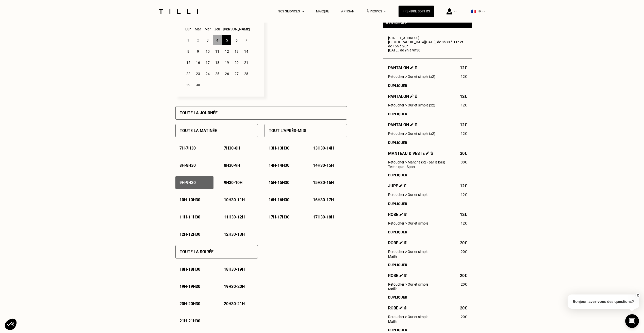
drag, startPoint x: 189, startPoint y: 182, endPoint x: 233, endPoint y: 183, distance: 44.7
click at [233, 183] on p "9h30 - 10h" at bounding box center [233, 182] width 19 height 5
click at [238, 183] on p "9h30 - 10h" at bounding box center [233, 182] width 19 height 5
click at [192, 182] on p "9h - 9h30" at bounding box center [187, 182] width 16 height 5
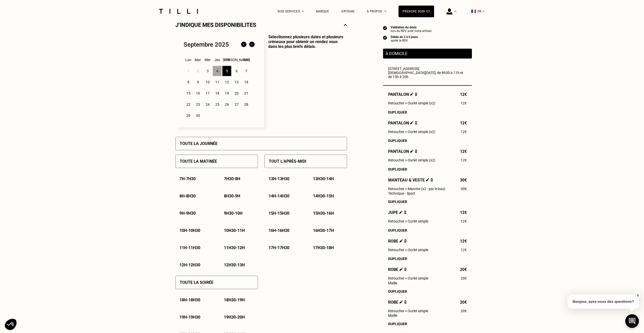
scroll to position [76, 0]
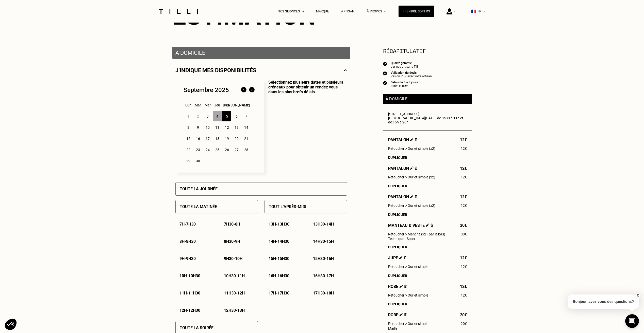
click at [245, 118] on div "7" at bounding box center [246, 116] width 9 height 10
click at [310, 209] on div "Tout l’après-midi" at bounding box center [305, 206] width 82 height 13
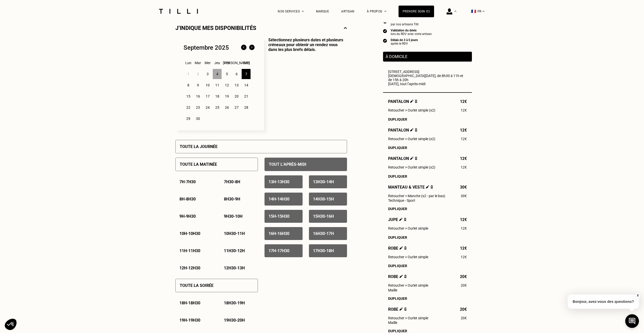
scroll to position [152, 0]
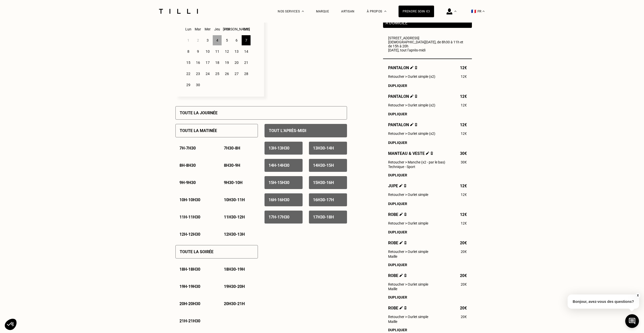
click at [188, 53] on div "8" at bounding box center [188, 51] width 9 height 10
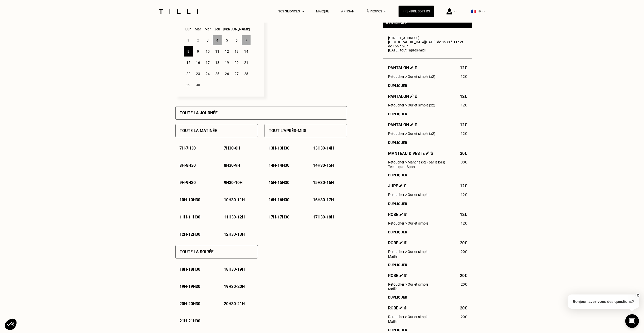
click at [197, 218] on p "11h - 11h30" at bounding box center [189, 217] width 21 height 5
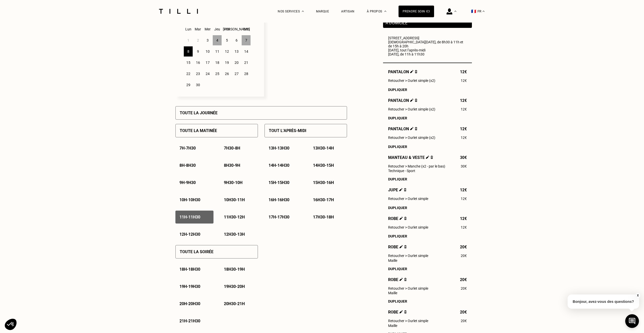
click at [231, 217] on p "11h30 - 12h" at bounding box center [234, 217] width 21 height 5
click at [188, 234] on p "12h - 12h30" at bounding box center [189, 234] width 21 height 5
drag, startPoint x: 315, startPoint y: 200, endPoint x: 296, endPoint y: 216, distance: 25.1
click at [315, 200] on p "16h30 - 17h" at bounding box center [323, 200] width 21 height 5
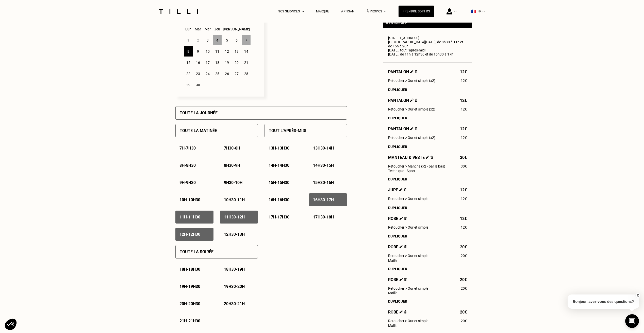
drag, startPoint x: 286, startPoint y: 218, endPoint x: 321, endPoint y: 220, distance: 35.1
click at [286, 218] on p "17h - 17h30" at bounding box center [279, 217] width 21 height 5
click at [321, 219] on p "17h30 - 18h" at bounding box center [323, 217] width 21 height 5
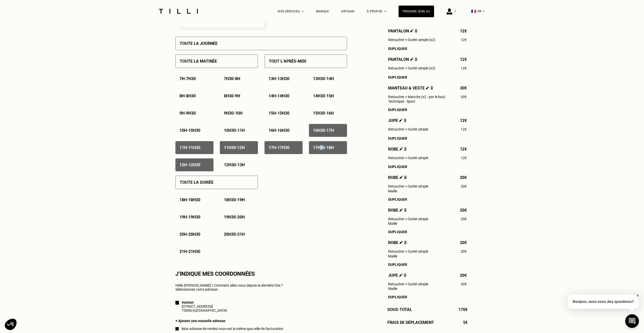
scroll to position [228, 0]
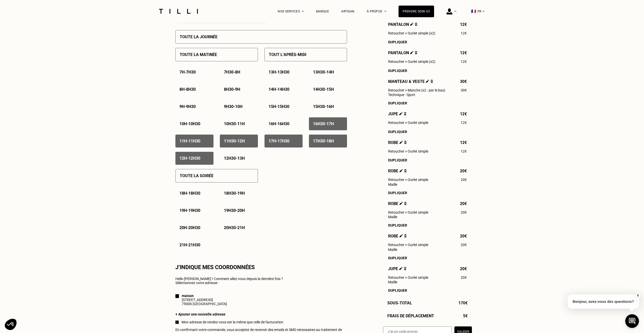
click at [191, 196] on p "18h - 18h30" at bounding box center [189, 193] width 21 height 5
click at [236, 196] on p "18h30 - 19h" at bounding box center [234, 193] width 21 height 5
click at [186, 213] on p "19h - 19h30" at bounding box center [189, 210] width 21 height 5
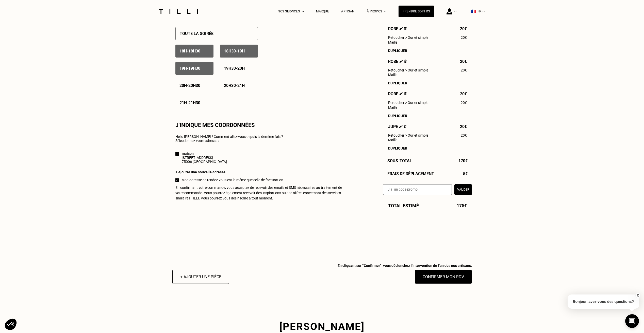
scroll to position [431, 0]
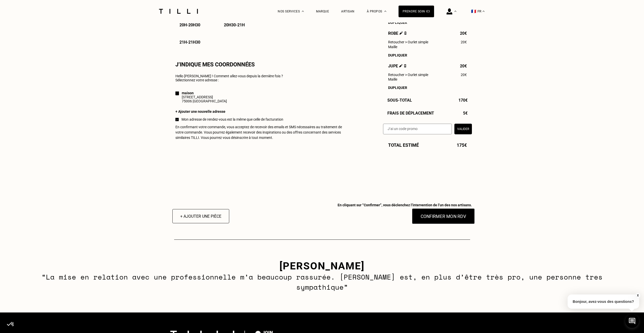
click at [443, 224] on button "Confirmer mon RDV" at bounding box center [443, 217] width 63 height 16
